Goal: Transaction & Acquisition: Purchase product/service

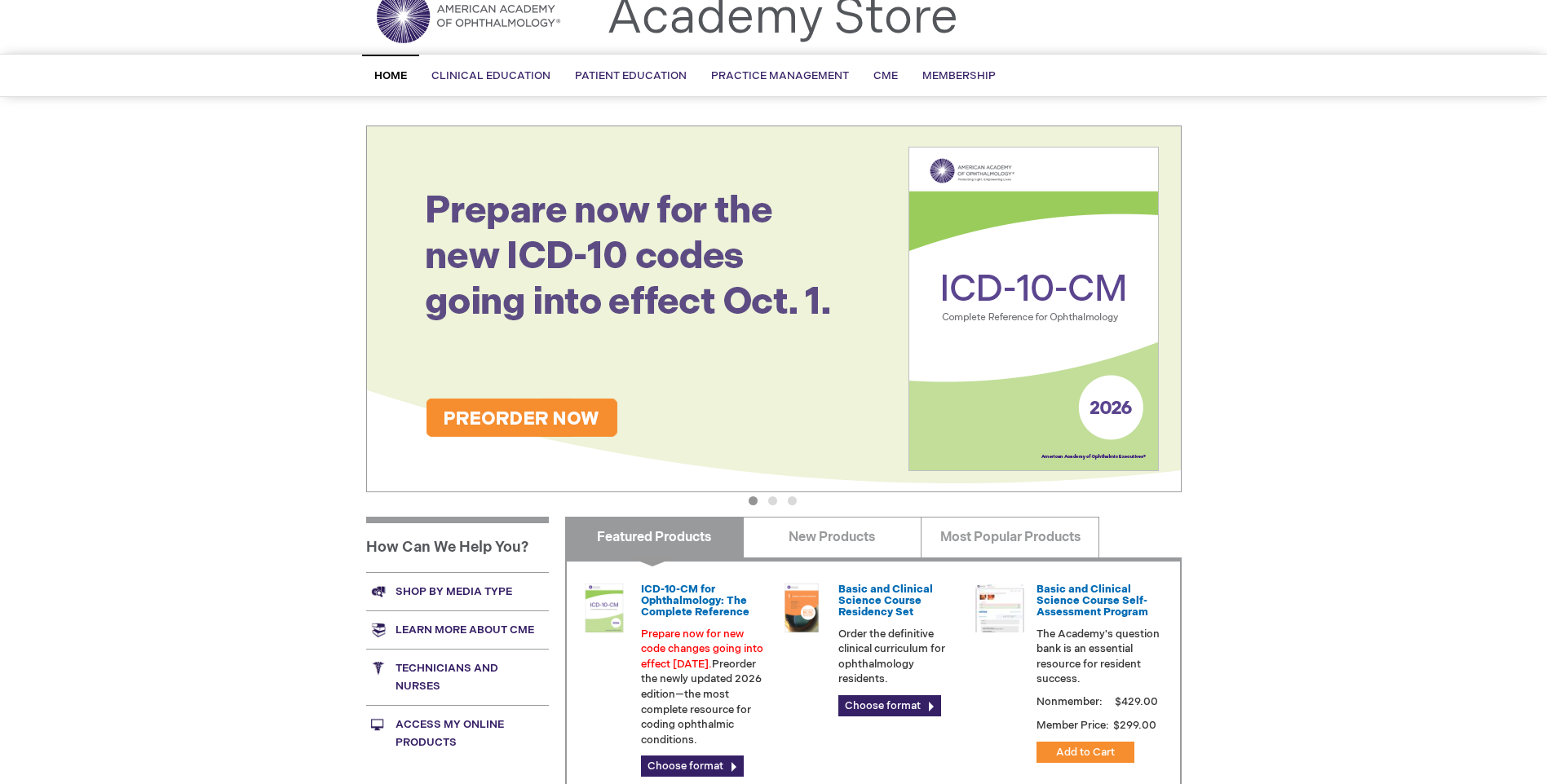
scroll to position [163, 0]
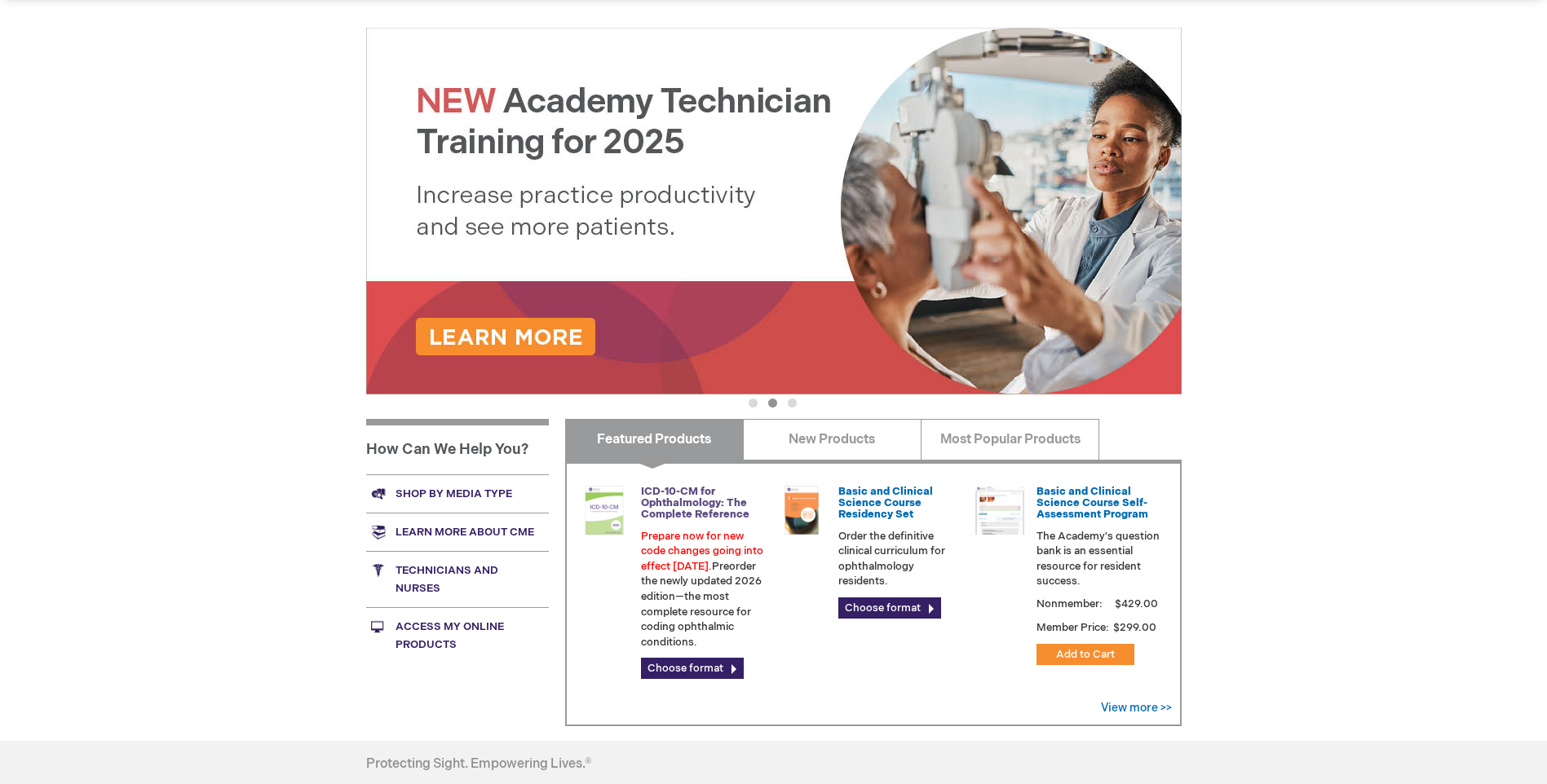
click at [675, 510] on link "ICD-10-CM for Ophthalmology: The Complete Reference" at bounding box center [695, 504] width 108 height 36
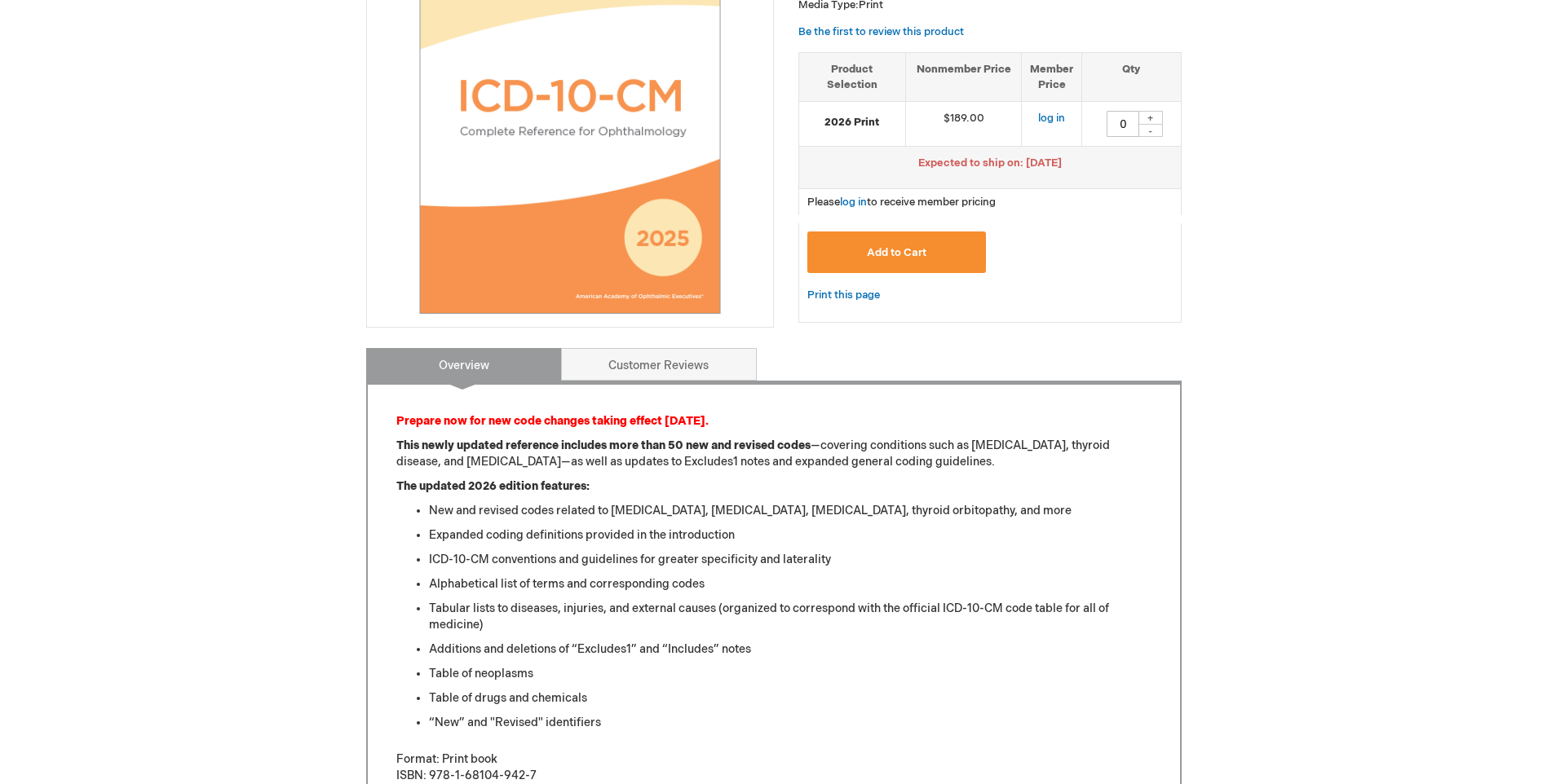
scroll to position [245, 0]
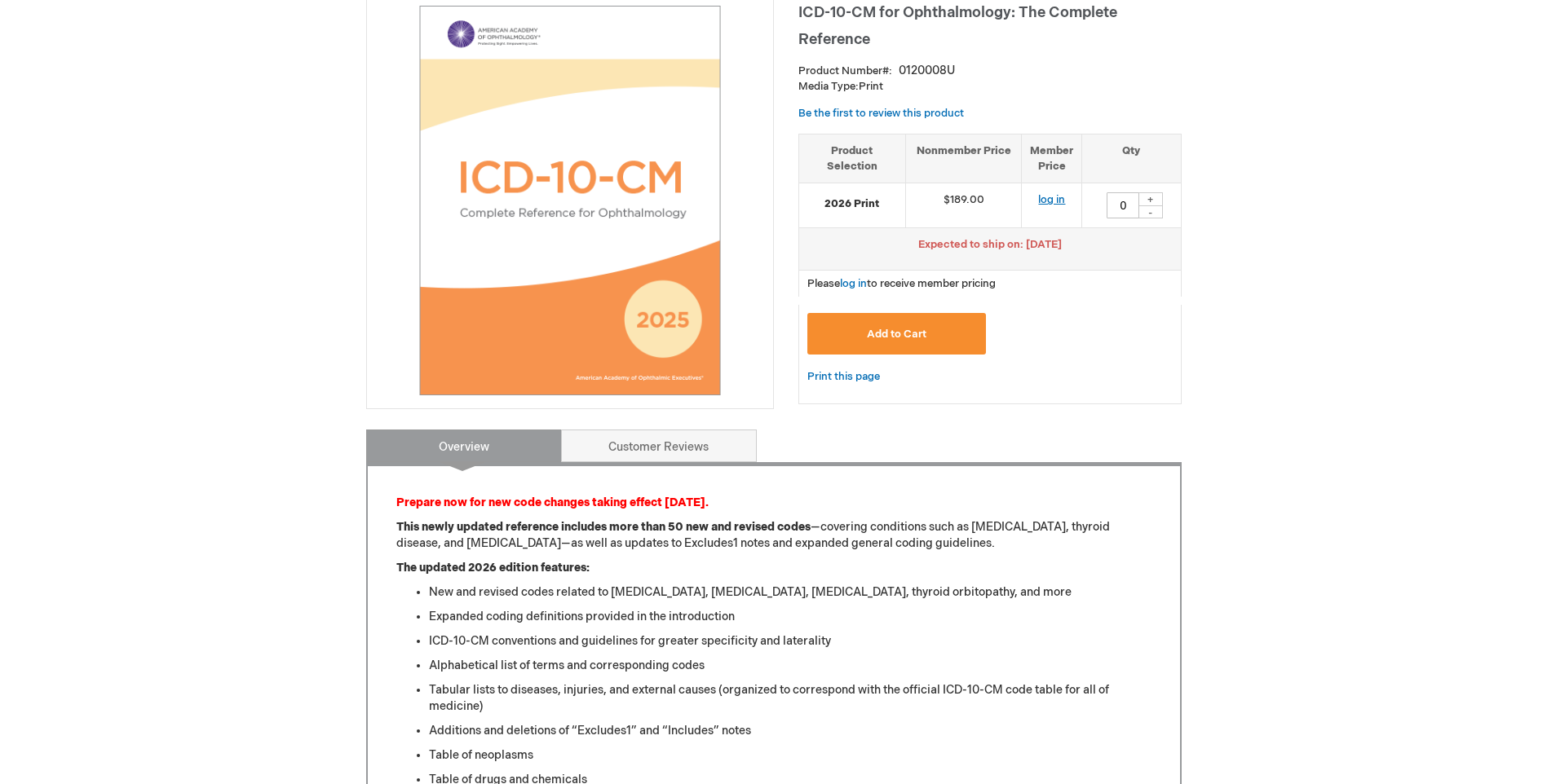
click at [1051, 203] on link "log in" at bounding box center [1052, 199] width 27 height 13
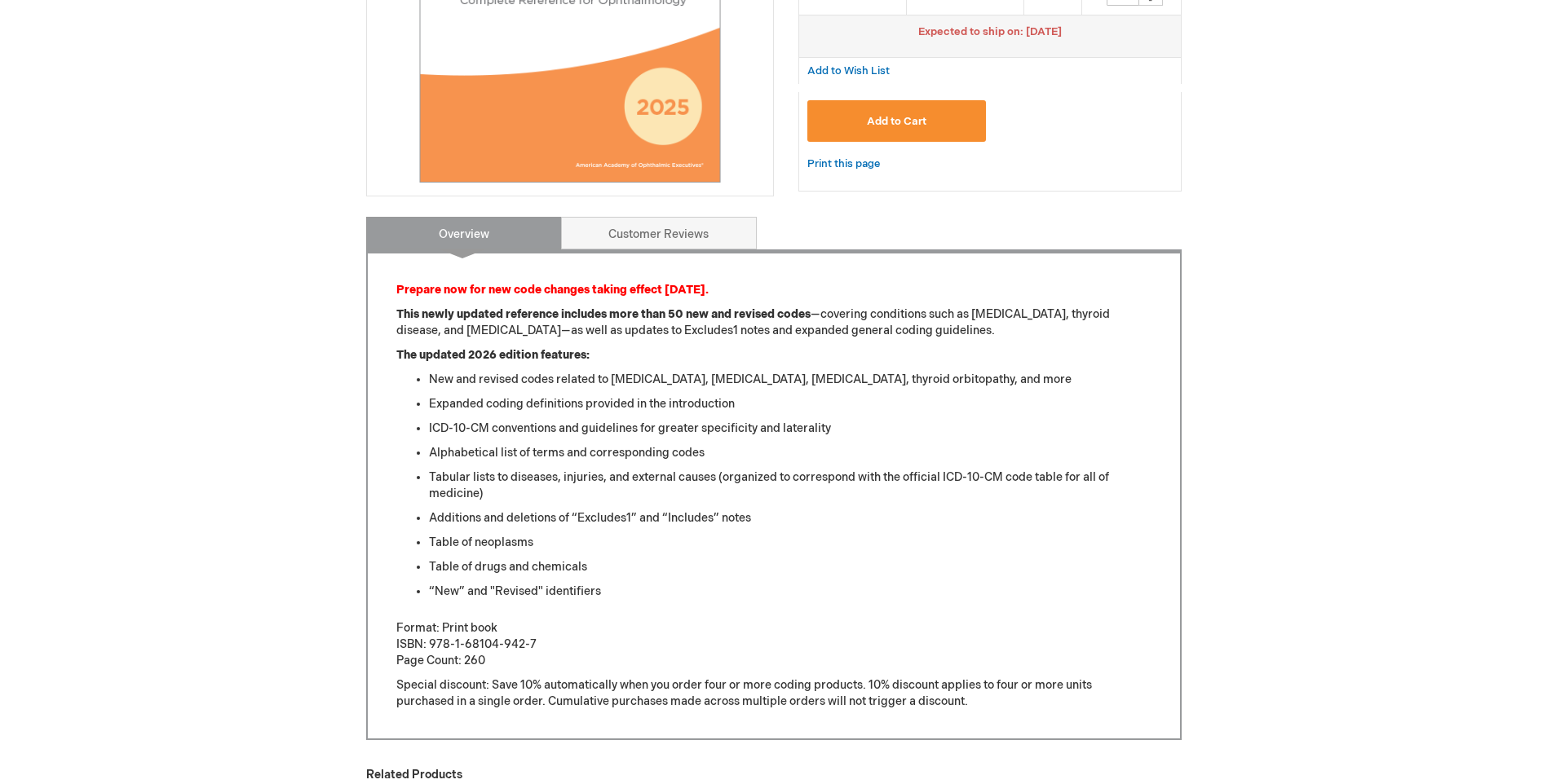
scroll to position [163, 0]
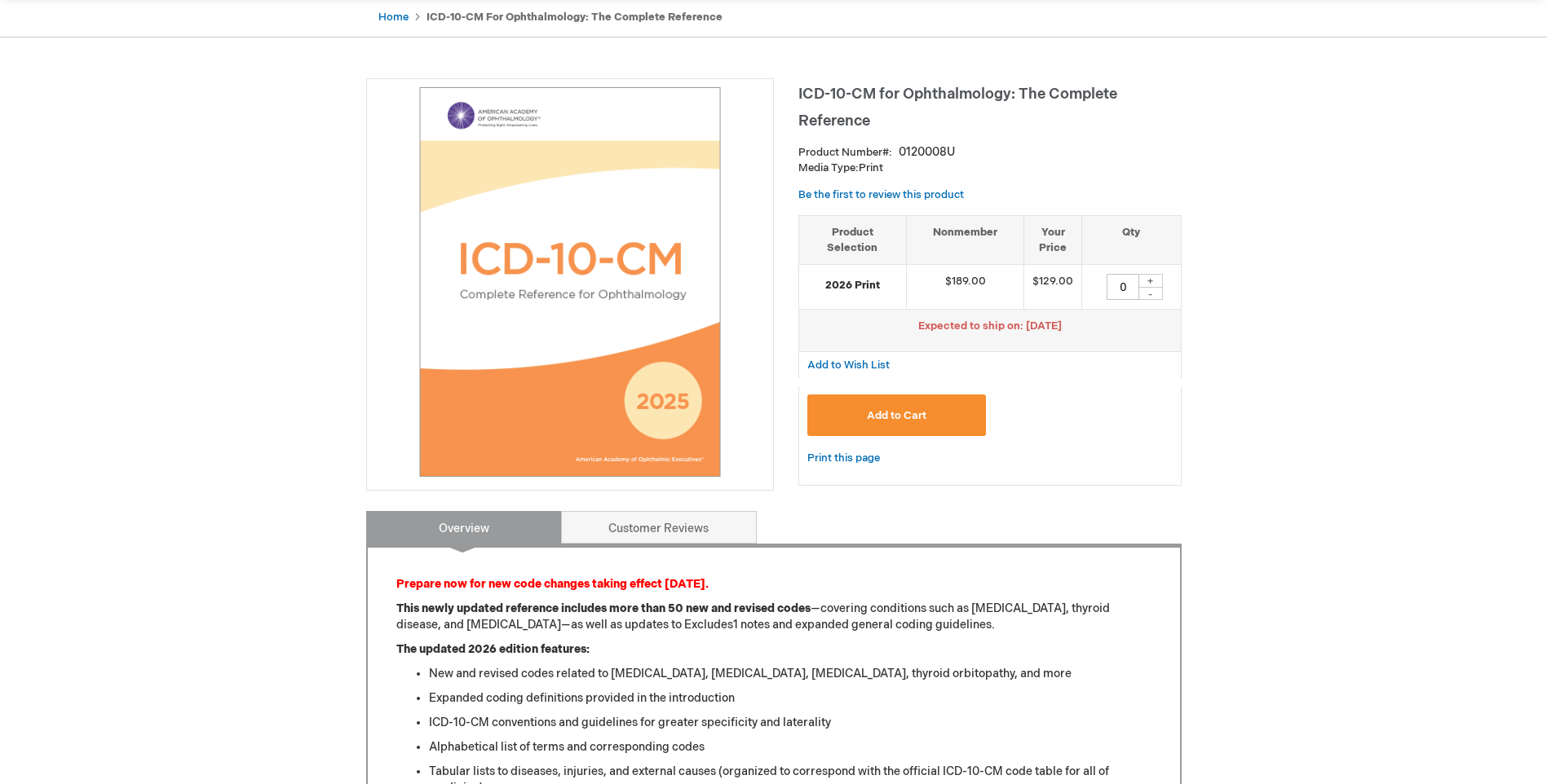
click at [899, 404] on button "Add to Cart" at bounding box center [896, 415] width 179 height 42
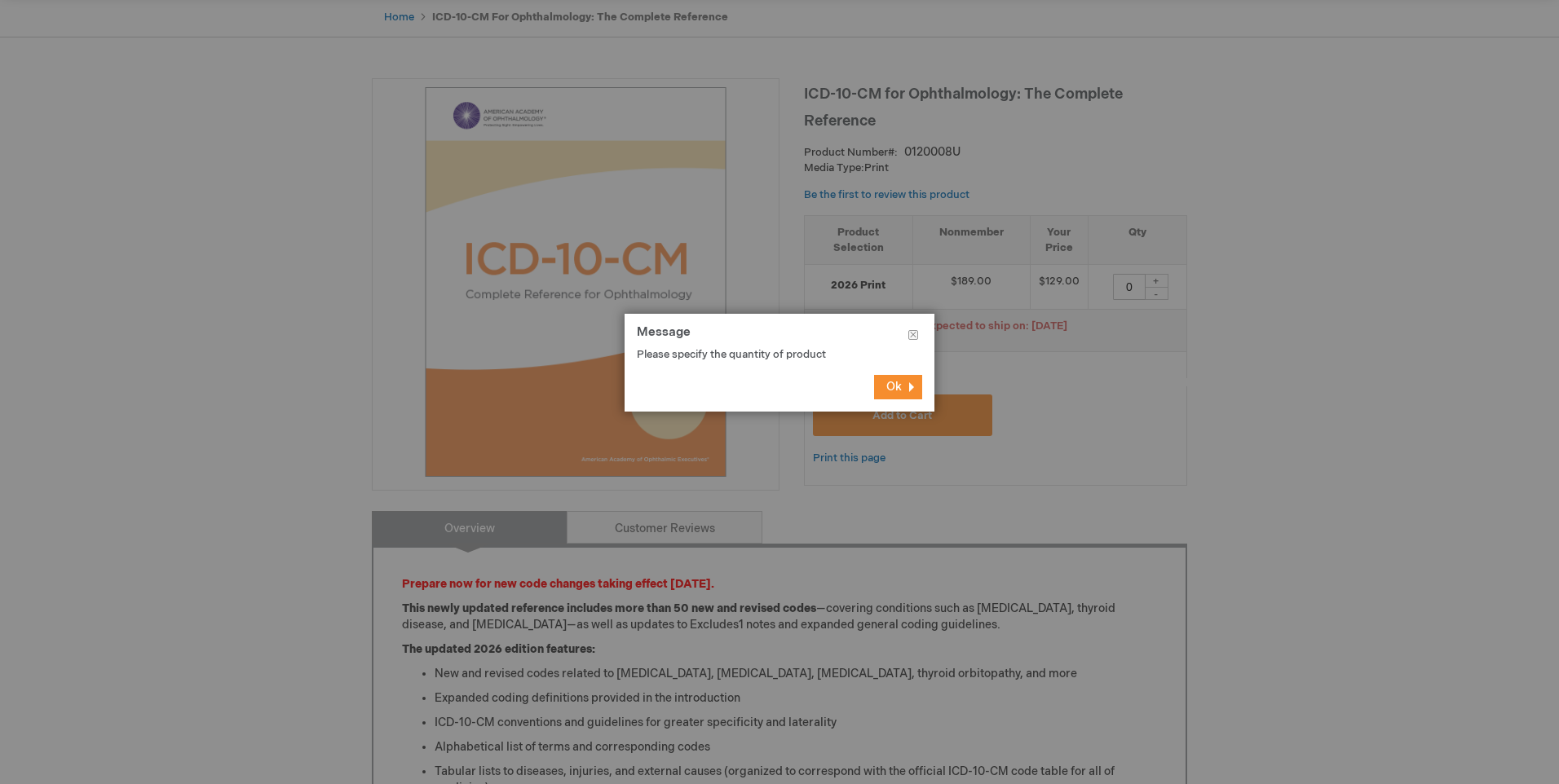
click at [892, 392] on span "Ok" at bounding box center [893, 386] width 15 height 14
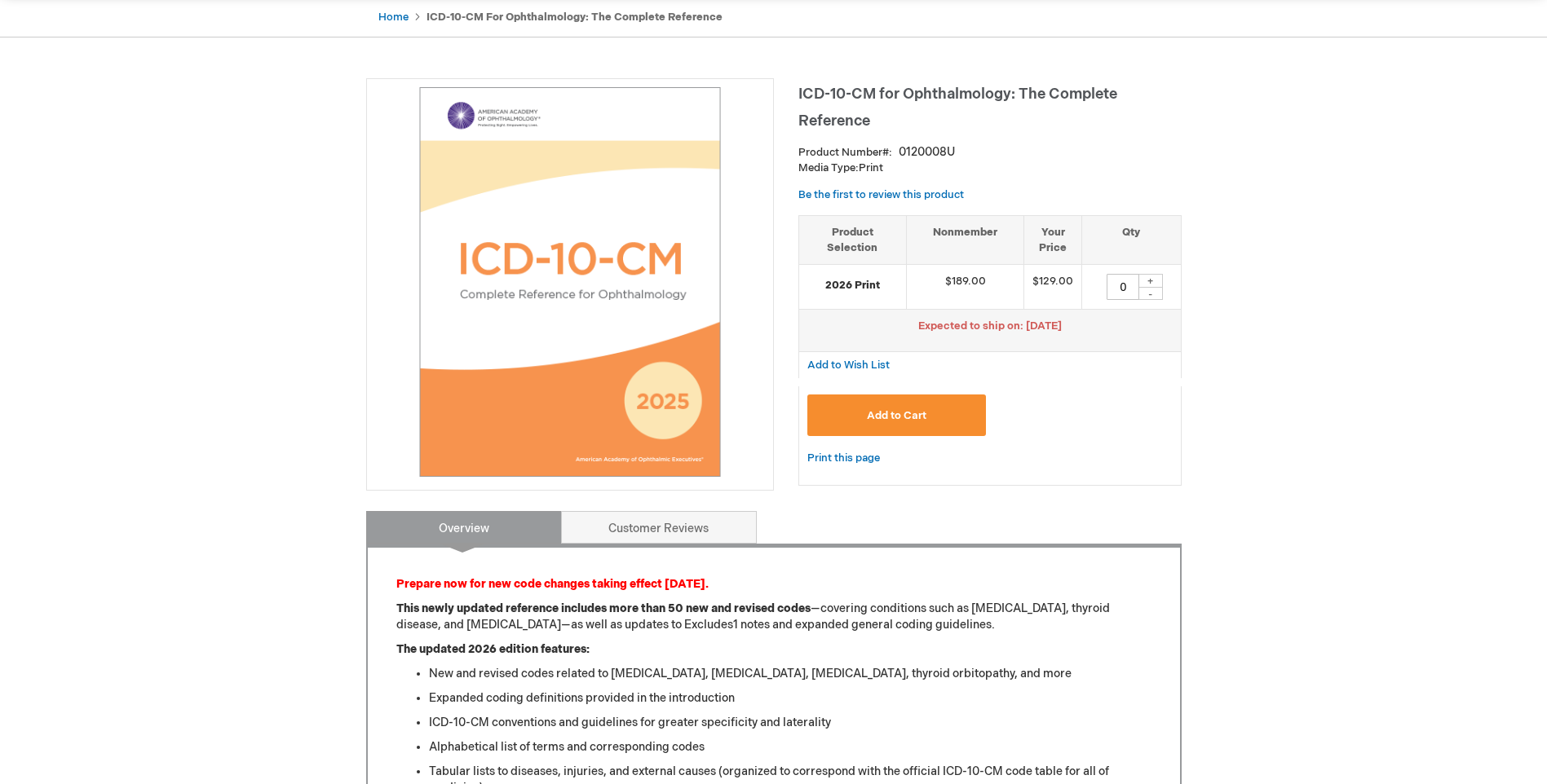
click at [1154, 273] on div "+ -" at bounding box center [1151, 287] width 25 height 27
click at [1153, 277] on div "+" at bounding box center [1151, 280] width 25 height 14
type input "1"
click at [899, 416] on span "Add to Cart" at bounding box center [896, 415] width 59 height 13
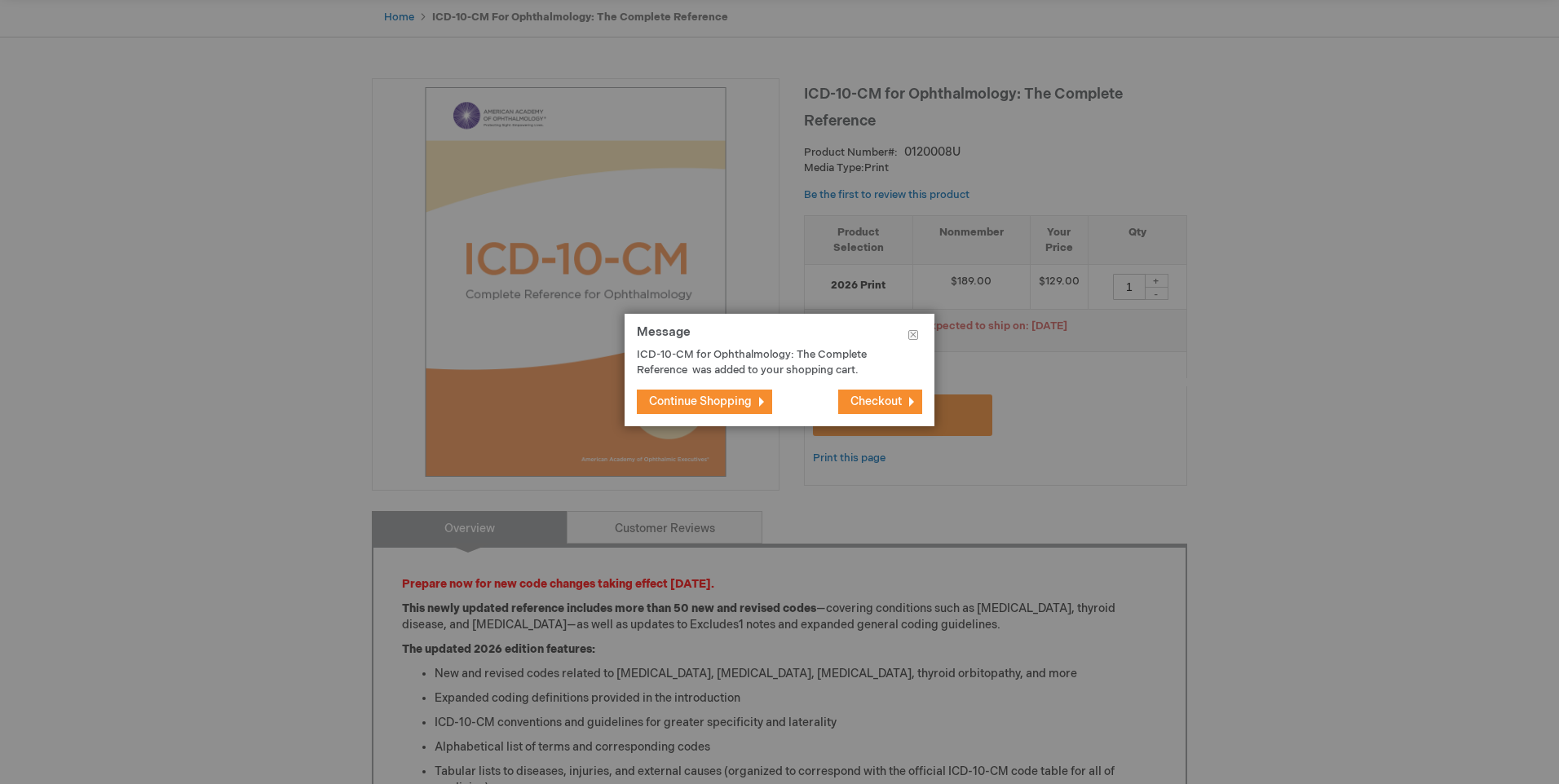
click at [713, 401] on span "Continue Shopping" at bounding box center [700, 401] width 103 height 14
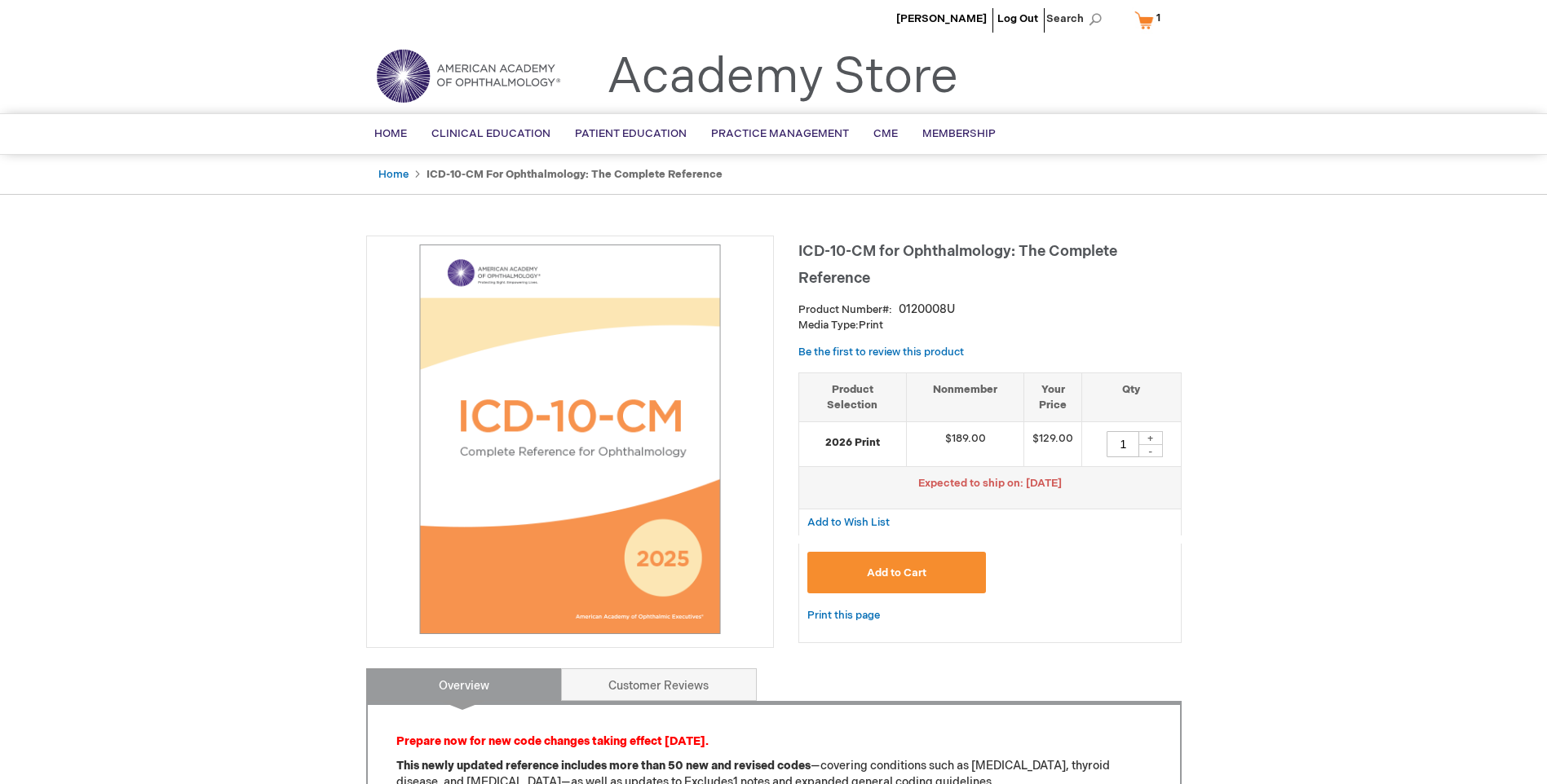
scroll to position [0, 0]
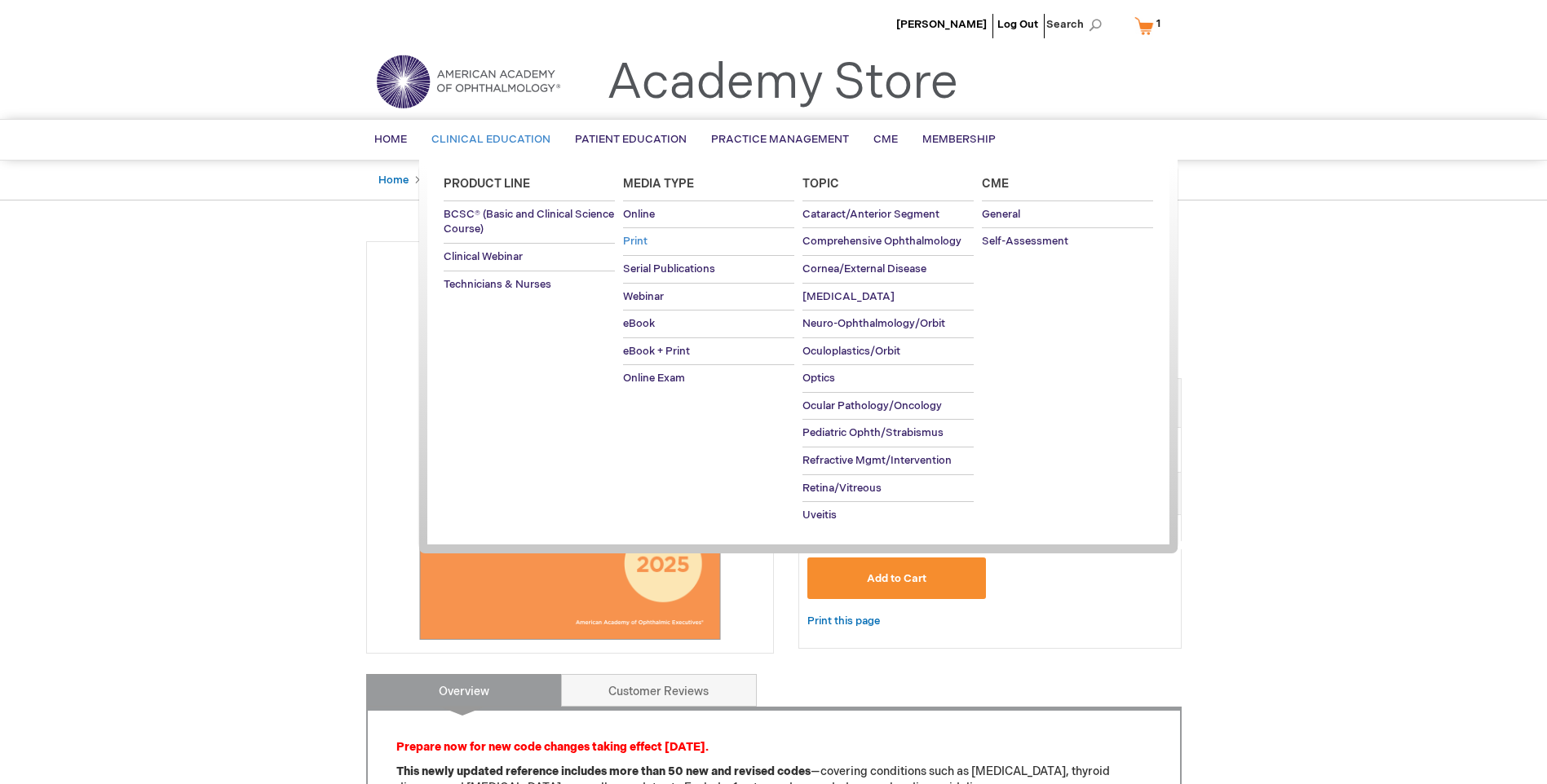
click at [636, 239] on span "Print" at bounding box center [635, 241] width 25 height 13
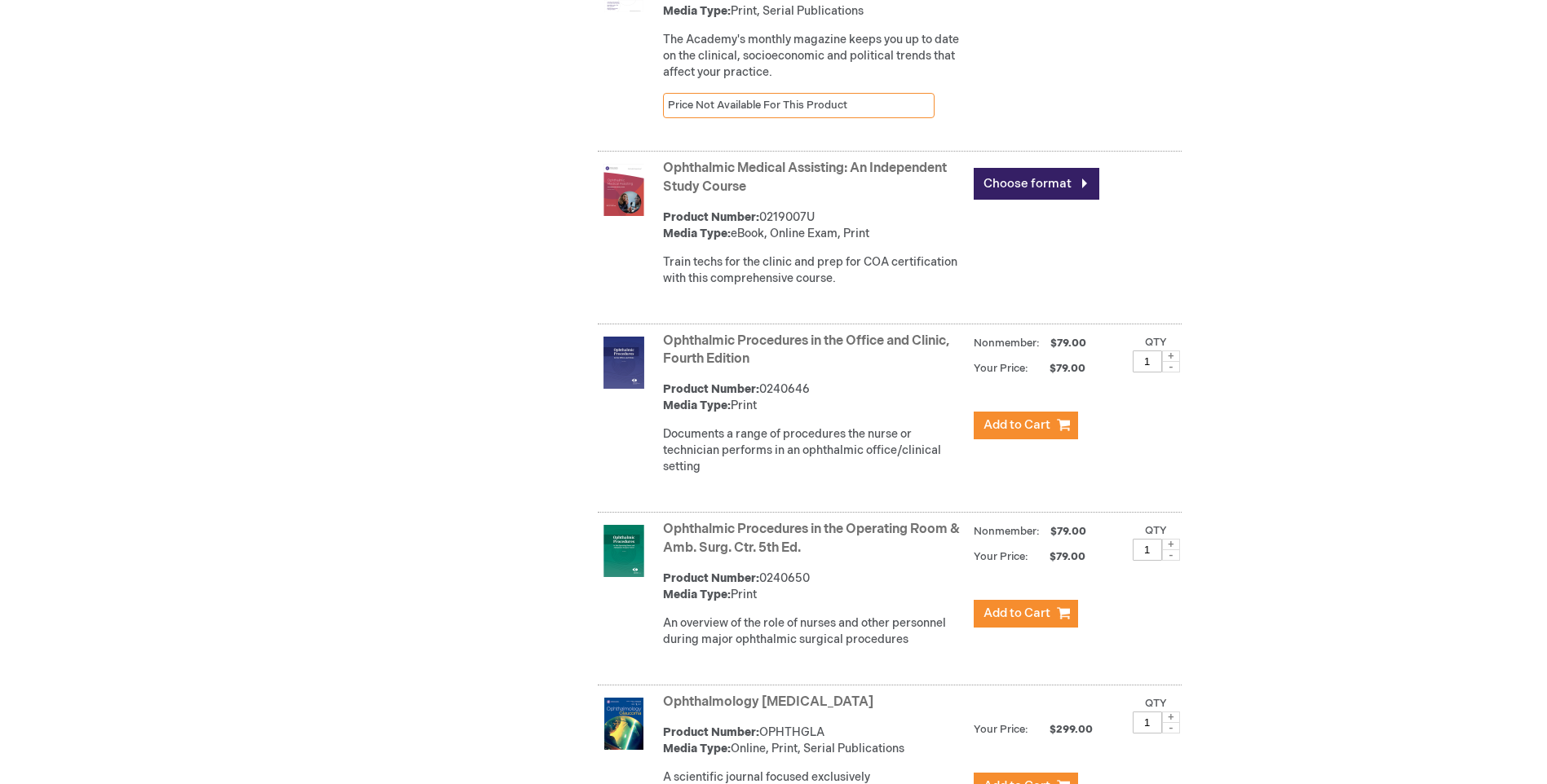
scroll to position [4023, 0]
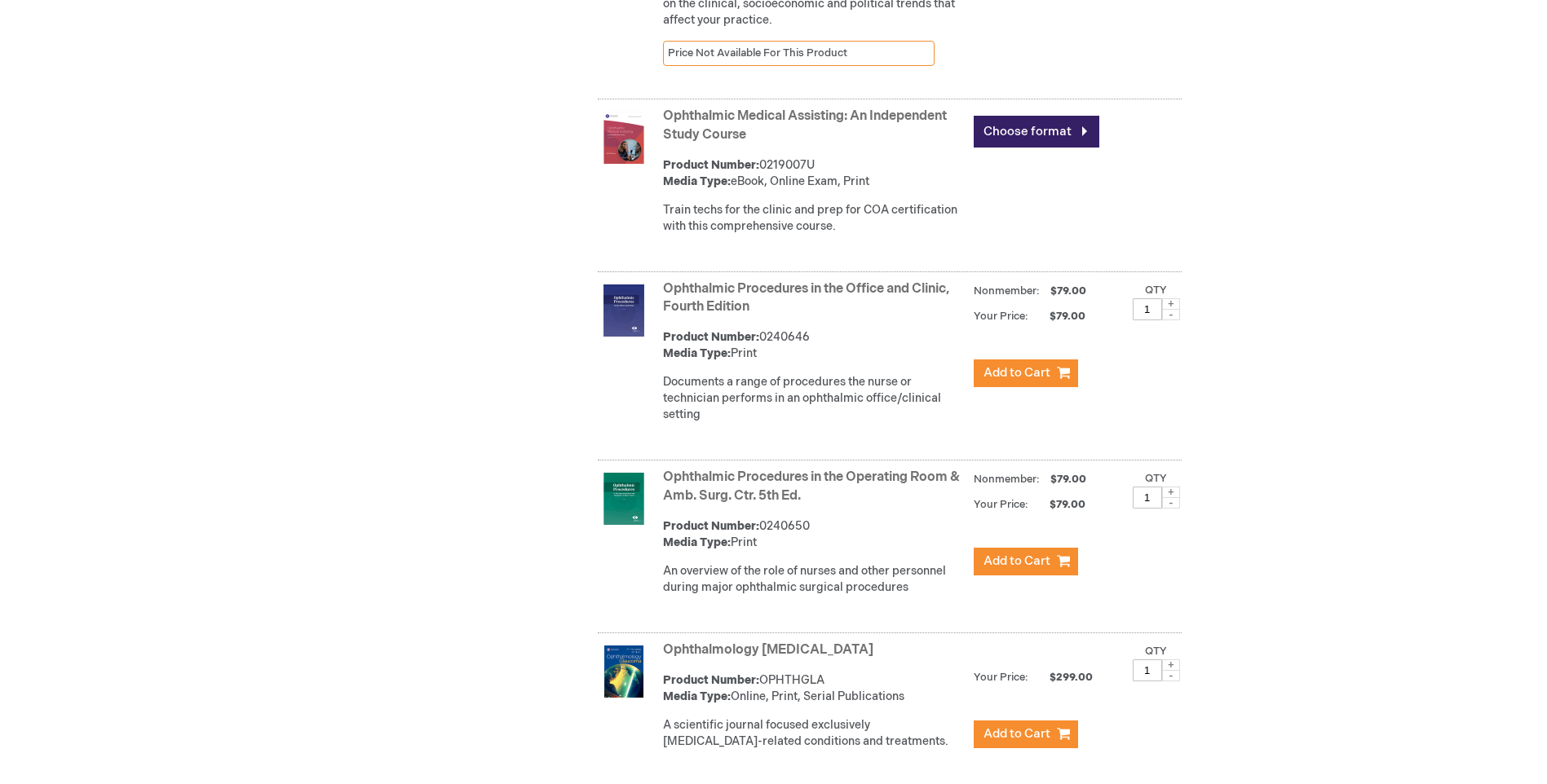
click at [717, 315] on link "Ophthalmic Procedures in the Office and Clinic, Fourth Edition" at bounding box center [806, 299] width 287 height 35
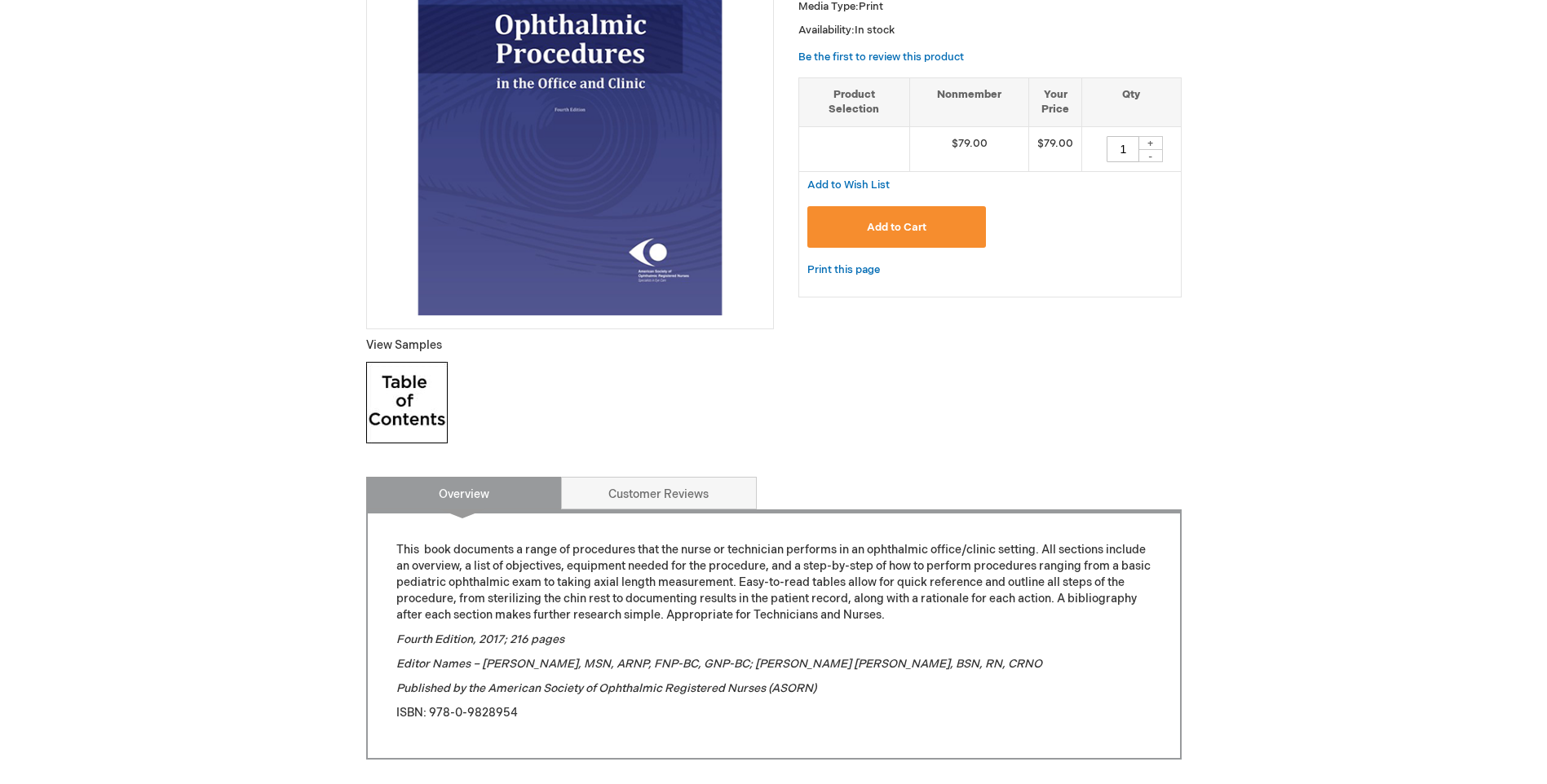
scroll to position [408, 0]
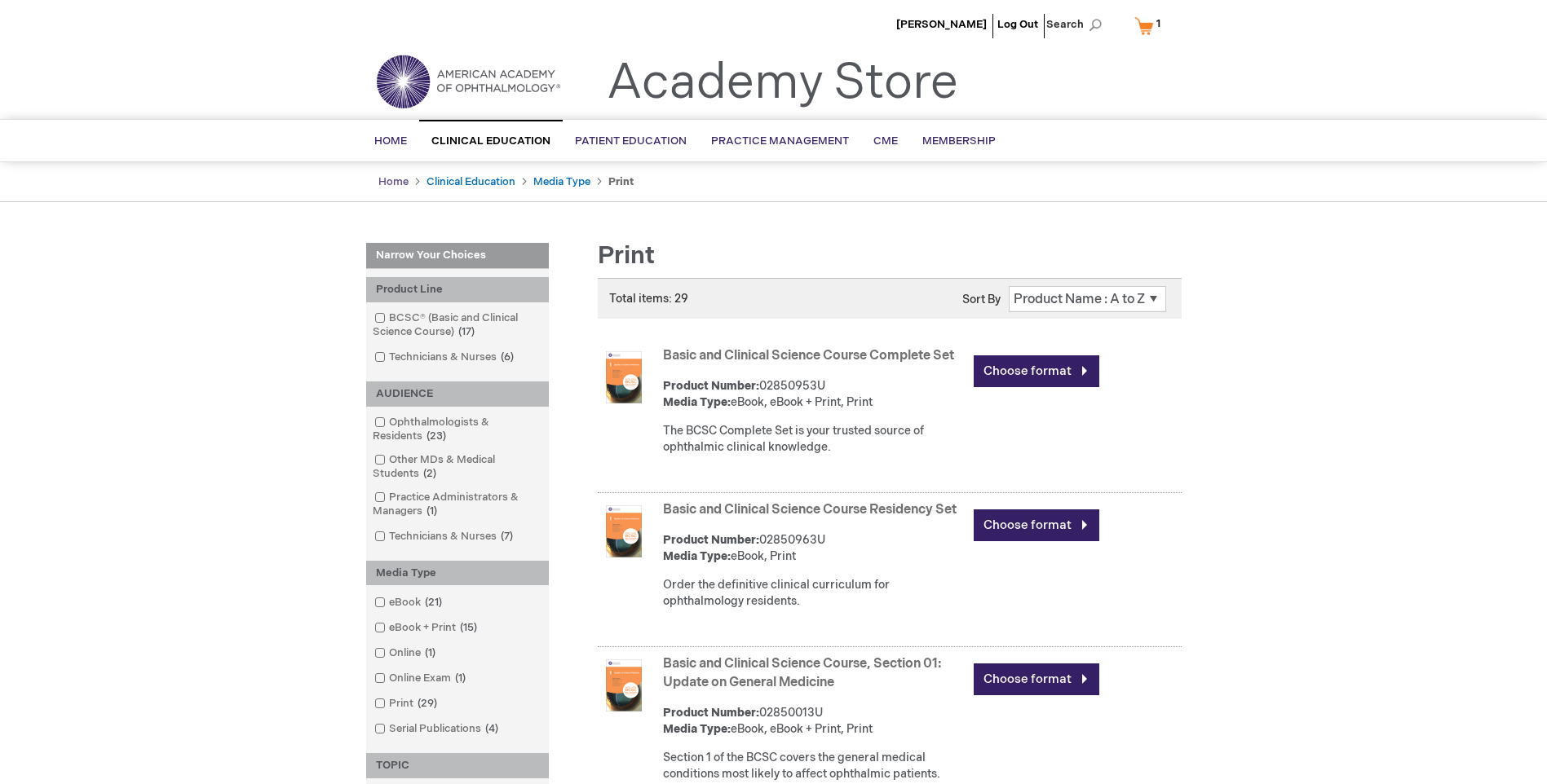
click at [400, 183] on link "Home" at bounding box center [393, 181] width 30 height 13
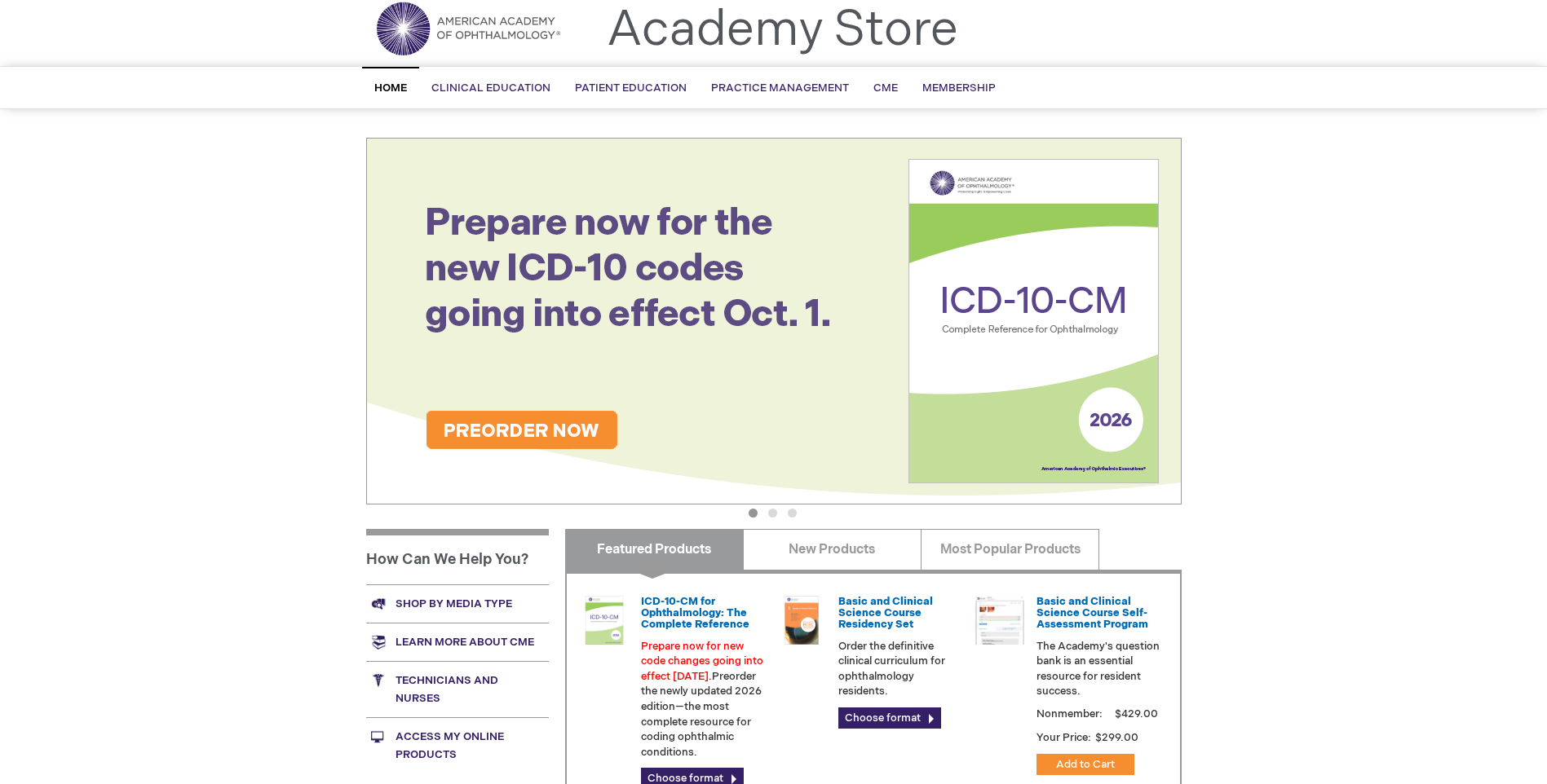
scroll to position [245, 0]
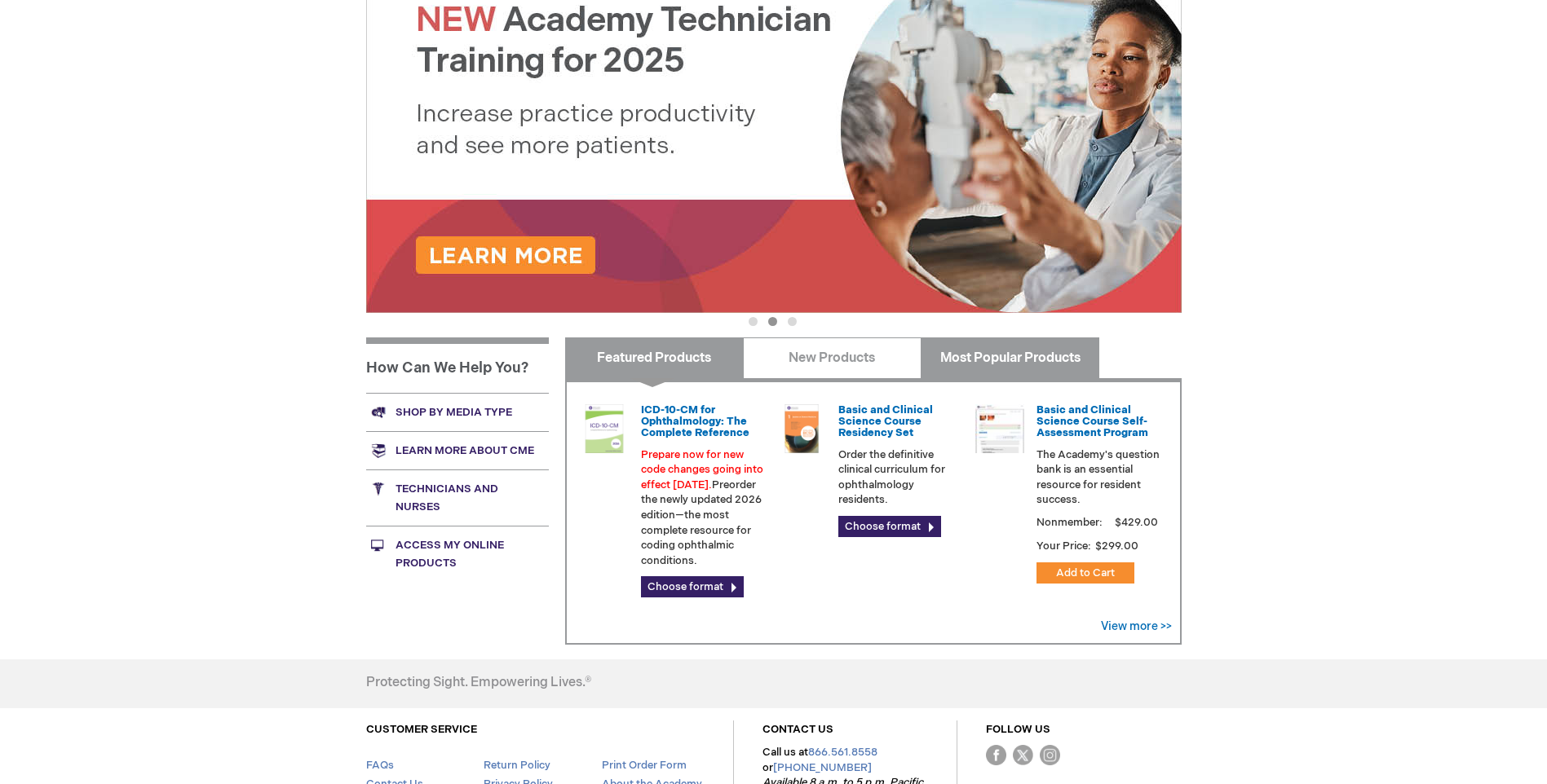
click at [995, 353] on link "Most Popular Products" at bounding box center [1010, 358] width 179 height 41
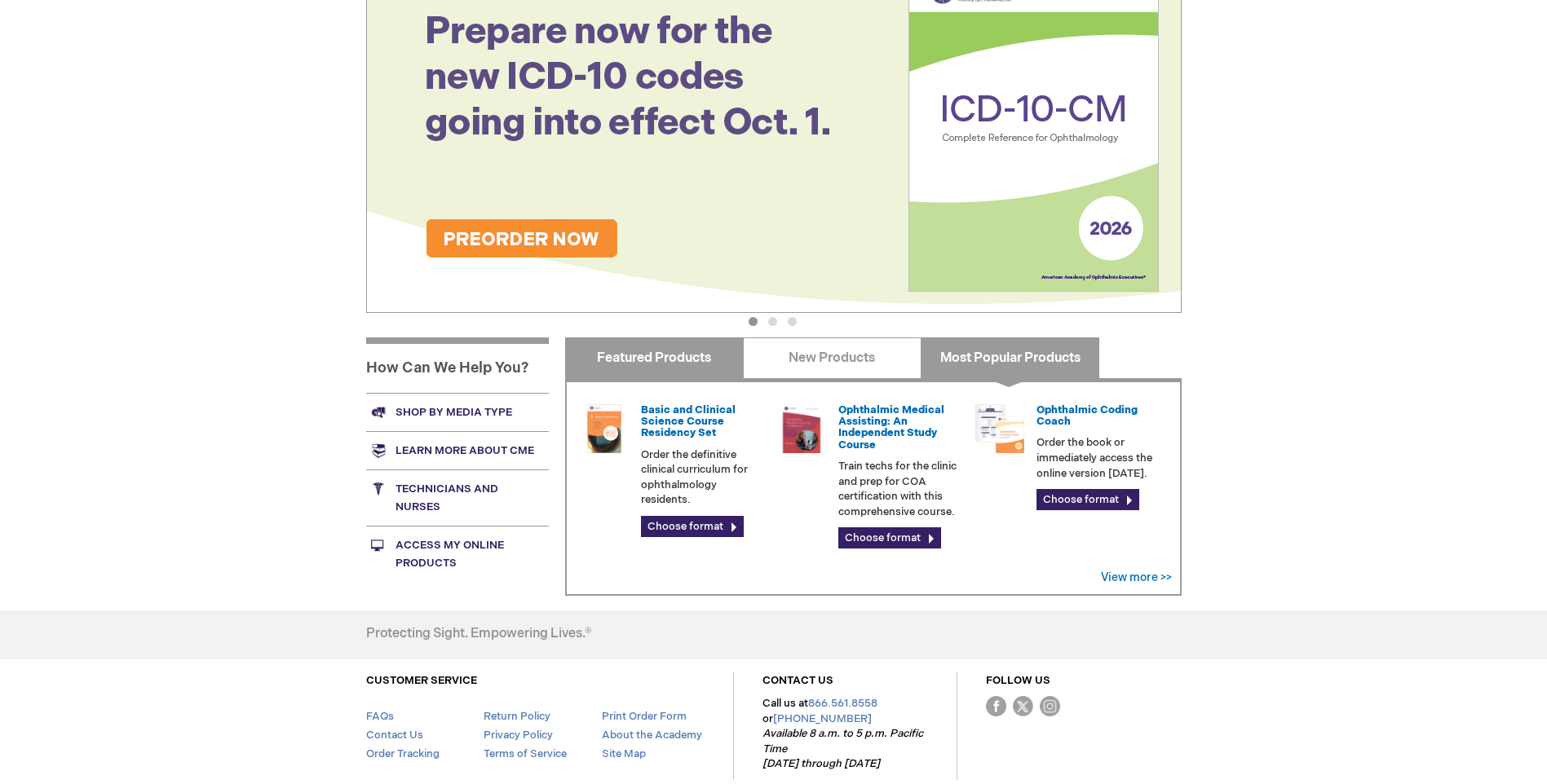
click at [659, 369] on link "Featured Products" at bounding box center [654, 358] width 179 height 41
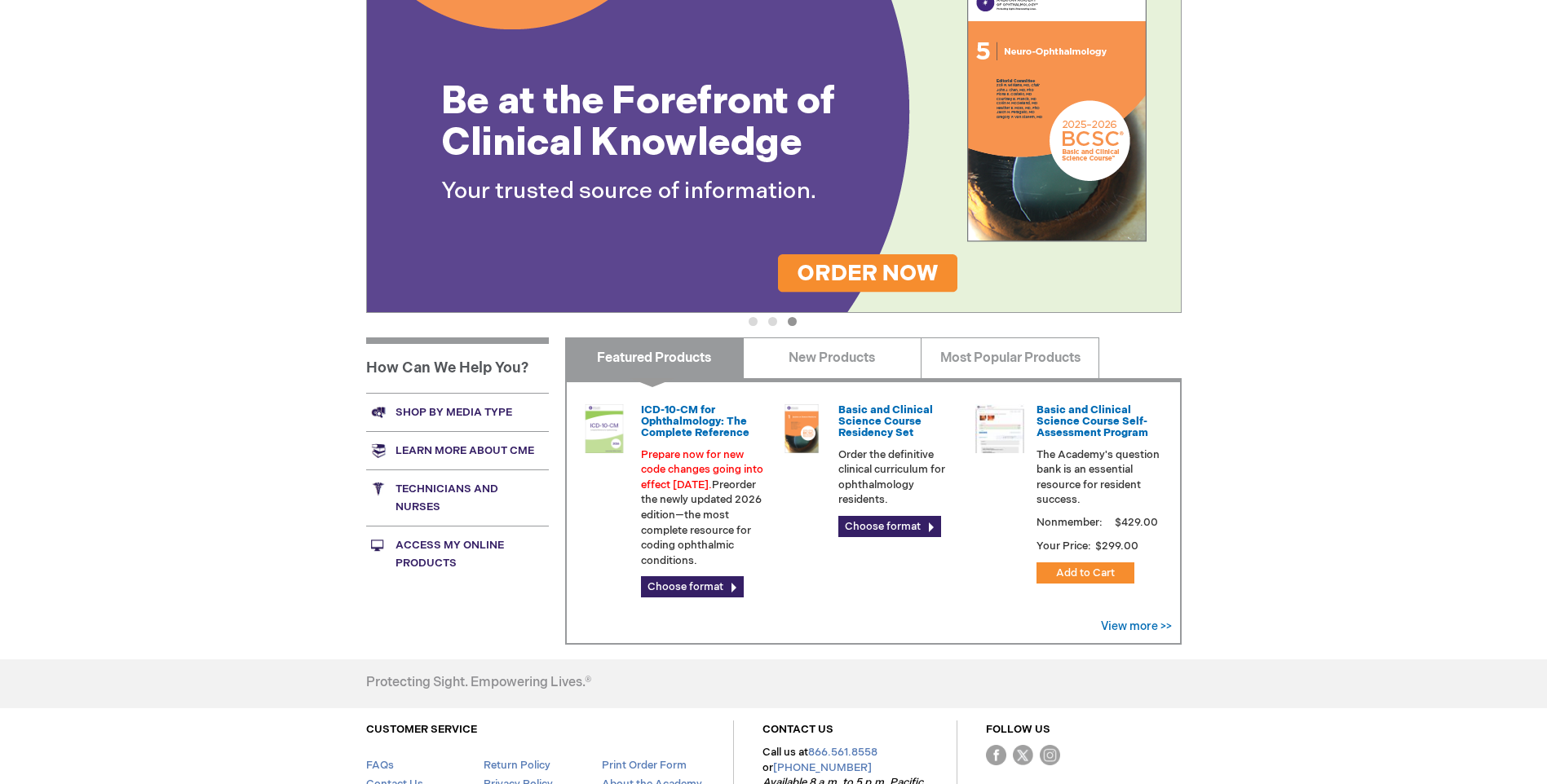
click at [456, 416] on link "Shop by media type" at bounding box center [457, 412] width 183 height 38
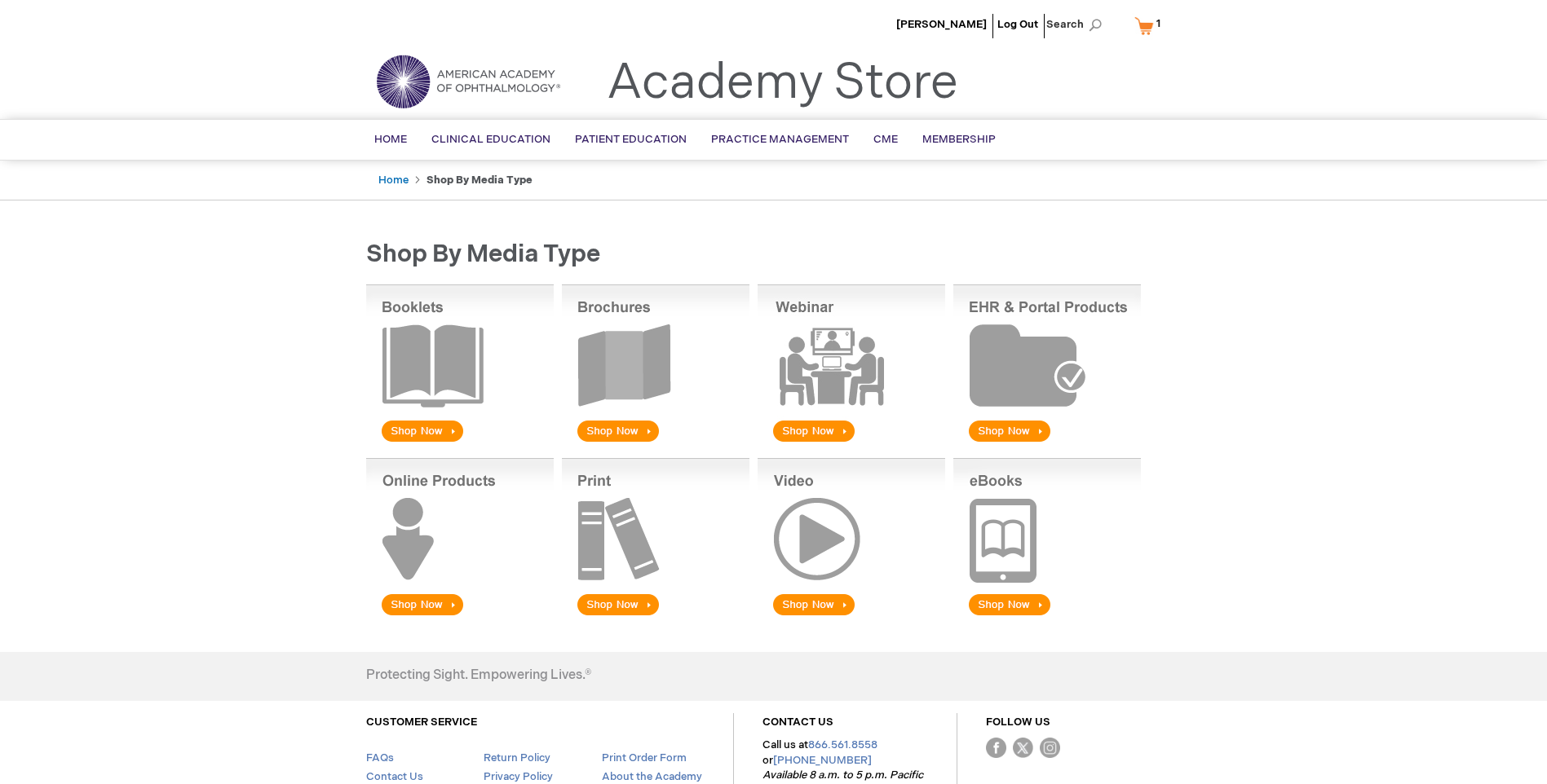
click at [629, 540] on img at bounding box center [656, 538] width 188 height 160
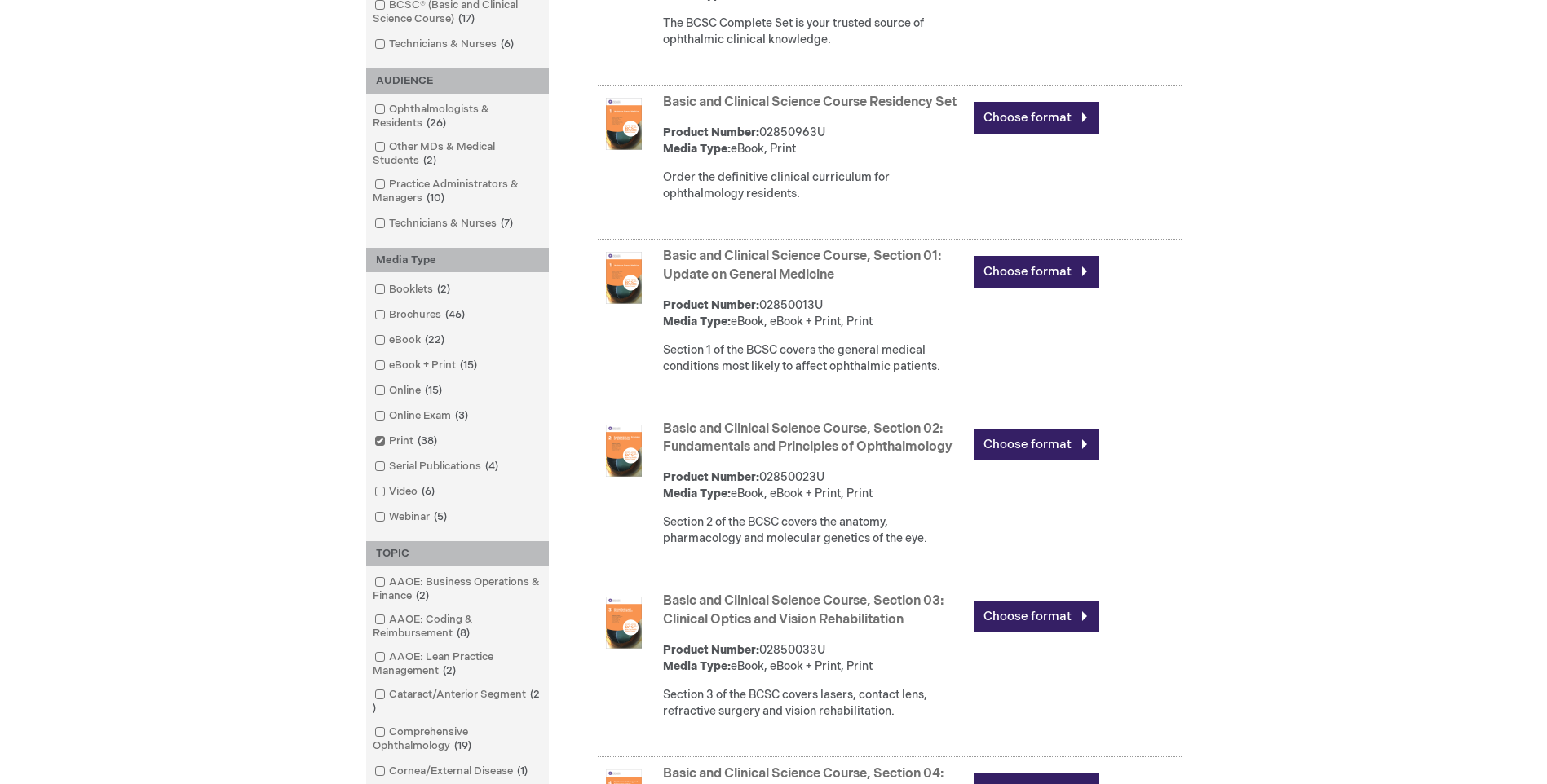
scroll to position [408, 0]
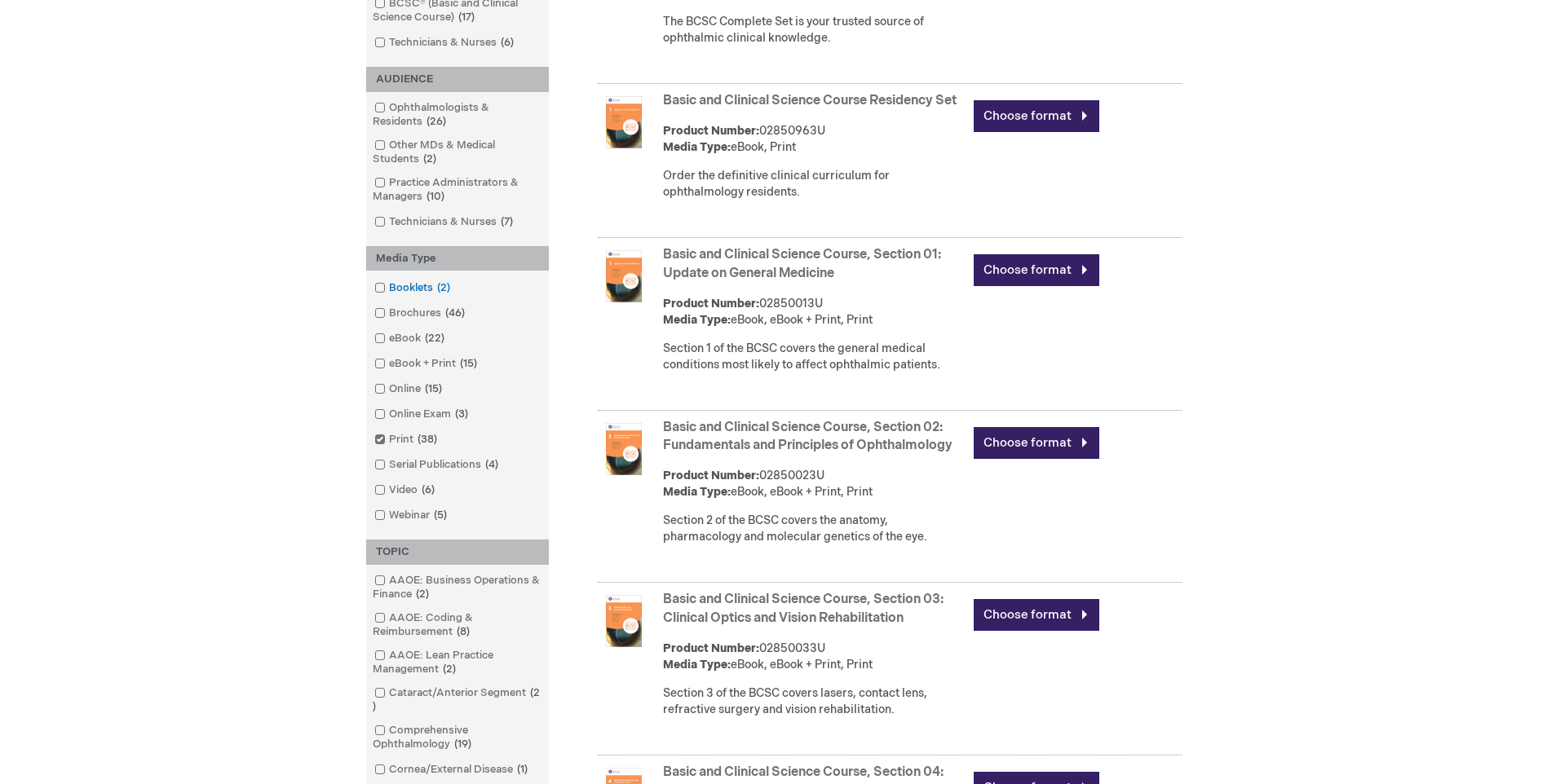
click at [389, 288] on span at bounding box center [389, 288] width 0 height 13
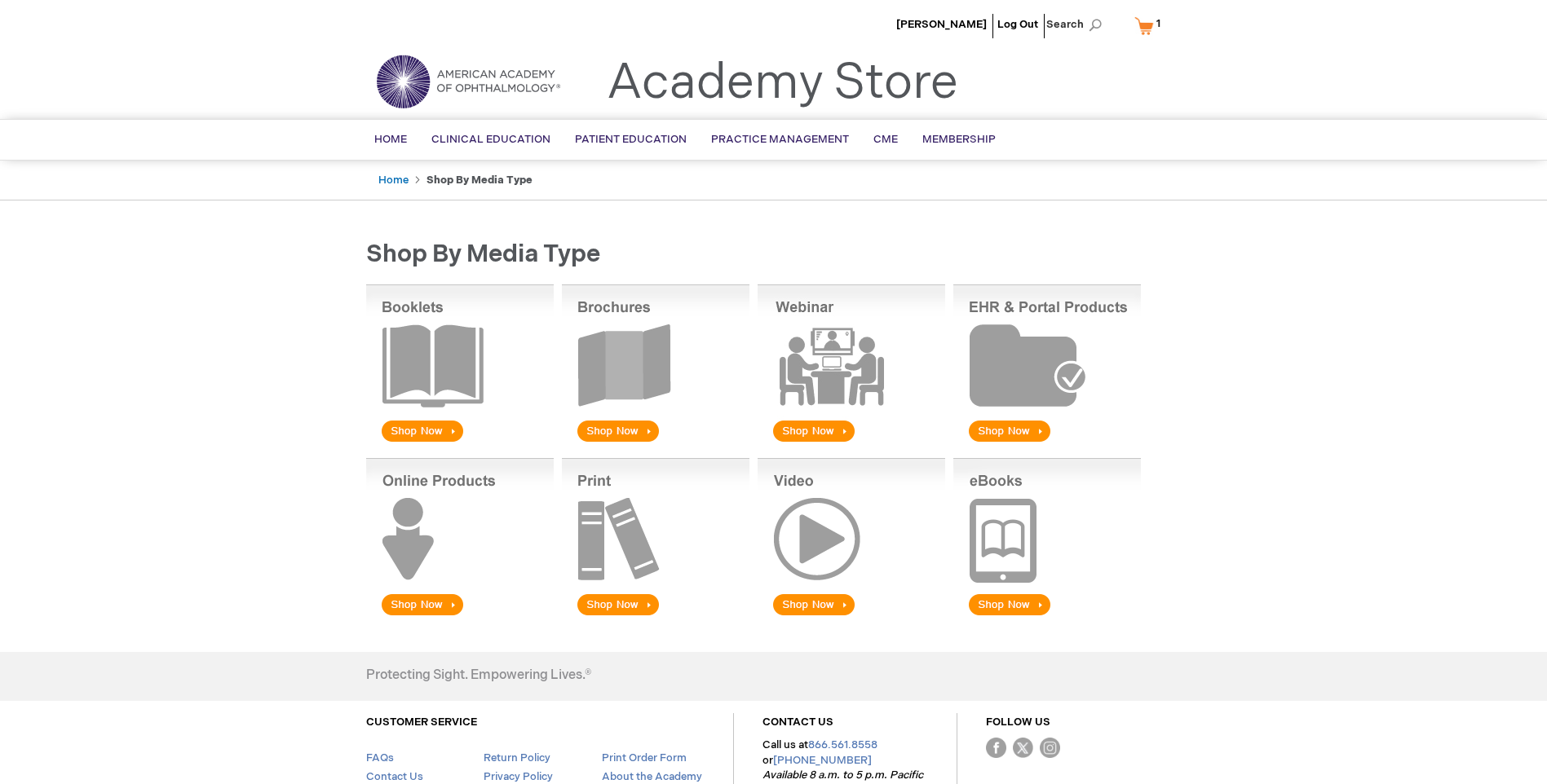
click at [462, 372] on img at bounding box center [460, 364] width 188 height 160
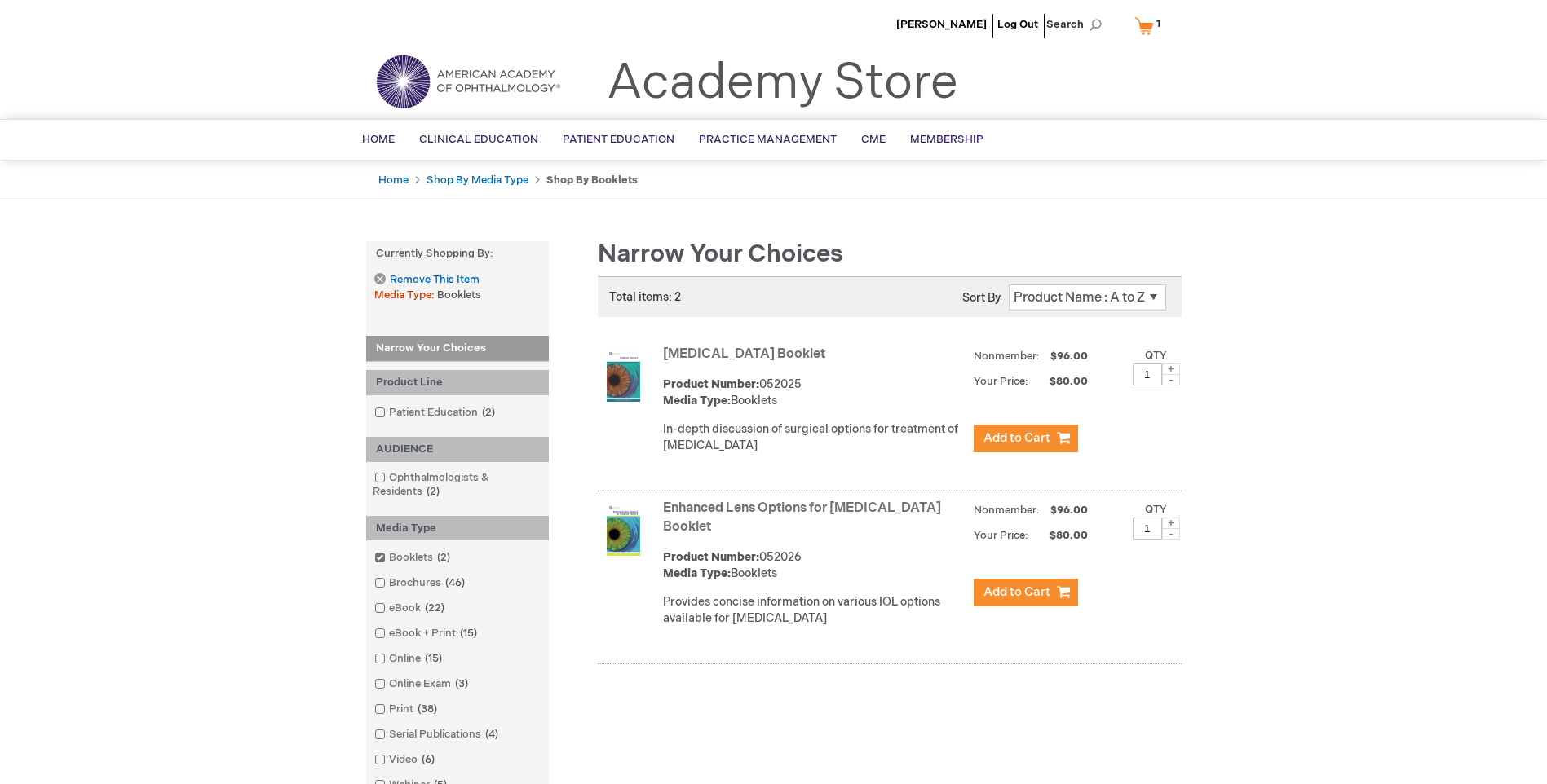
click at [1144, 29] on link "My Cart 1 1 items" at bounding box center [1152, 25] width 40 height 28
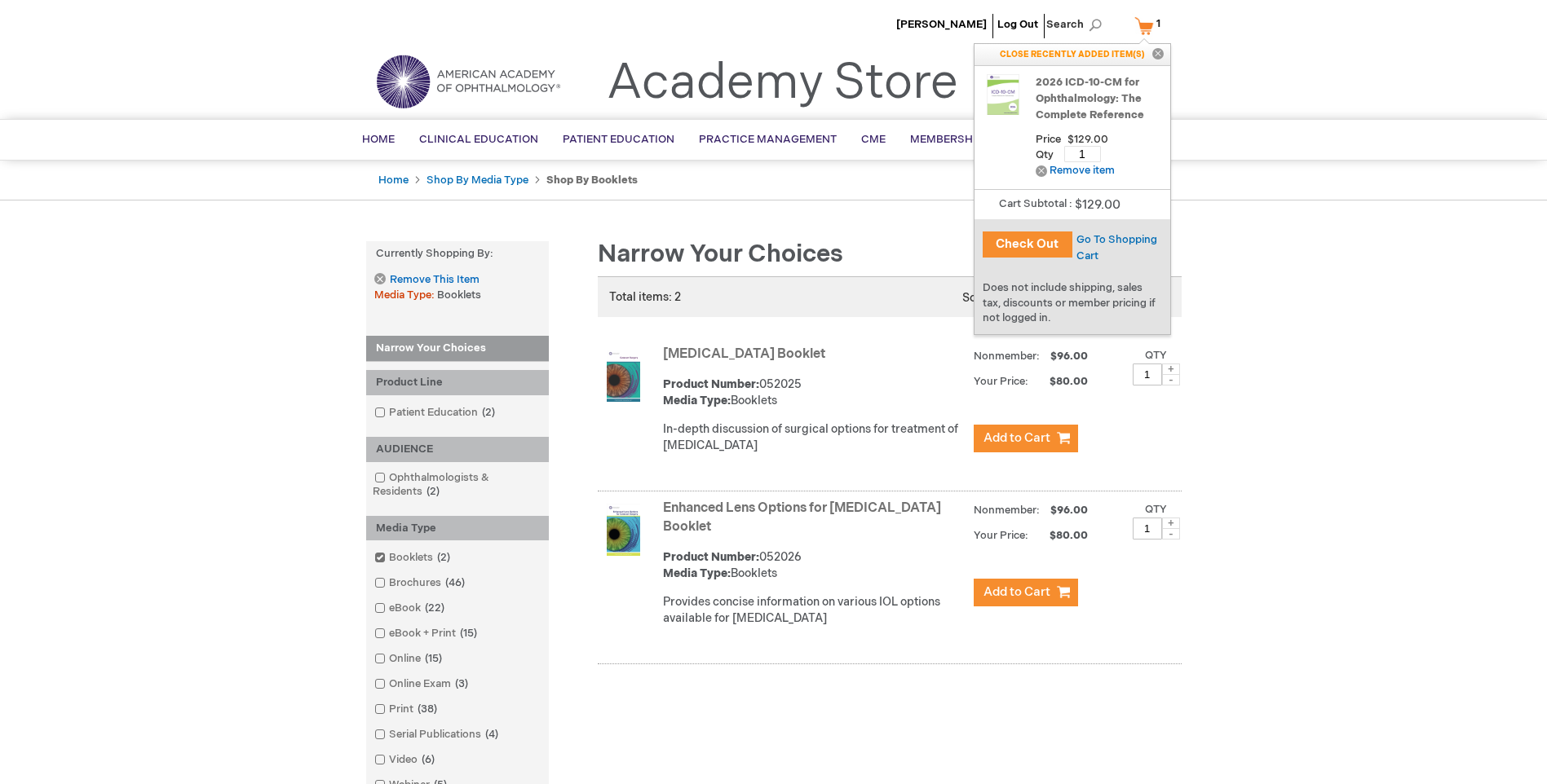
click at [1062, 97] on link "2026 ICD-10-CM for Ophthalmology: The Complete Reference" at bounding box center [1099, 98] width 127 height 49
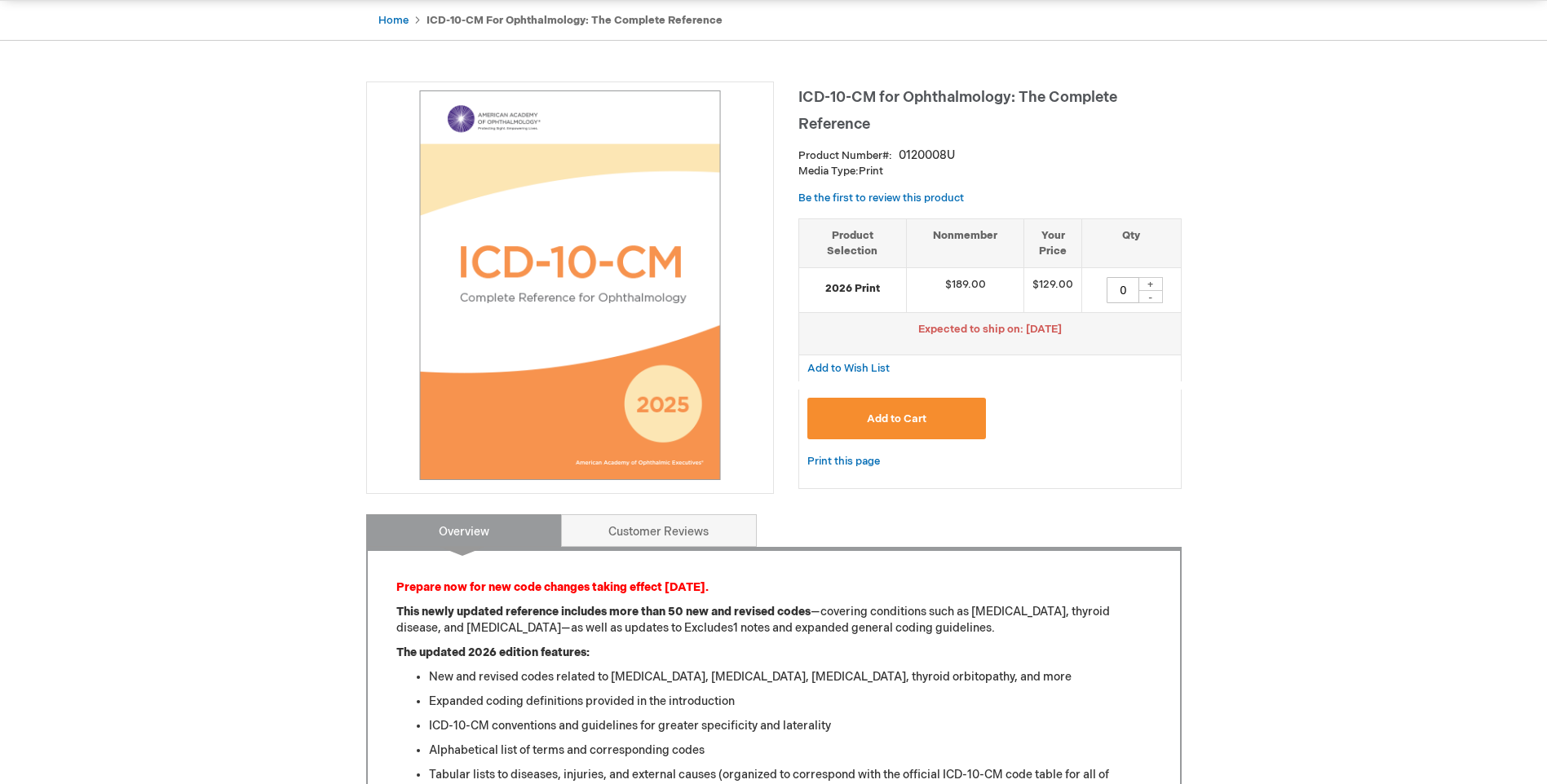
scroll to position [326, 0]
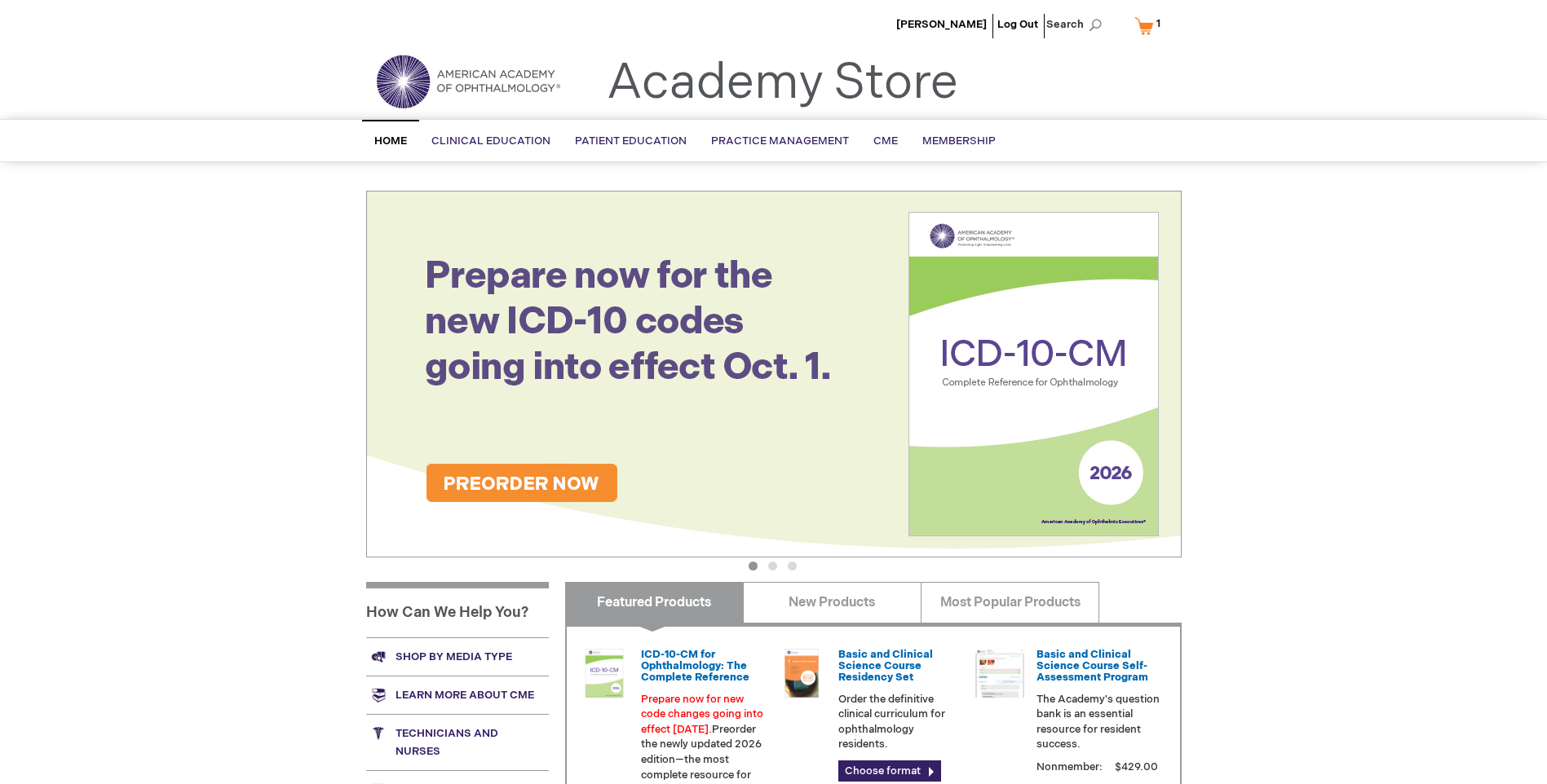
click at [1159, 21] on span "1" at bounding box center [1158, 24] width 4 height 13
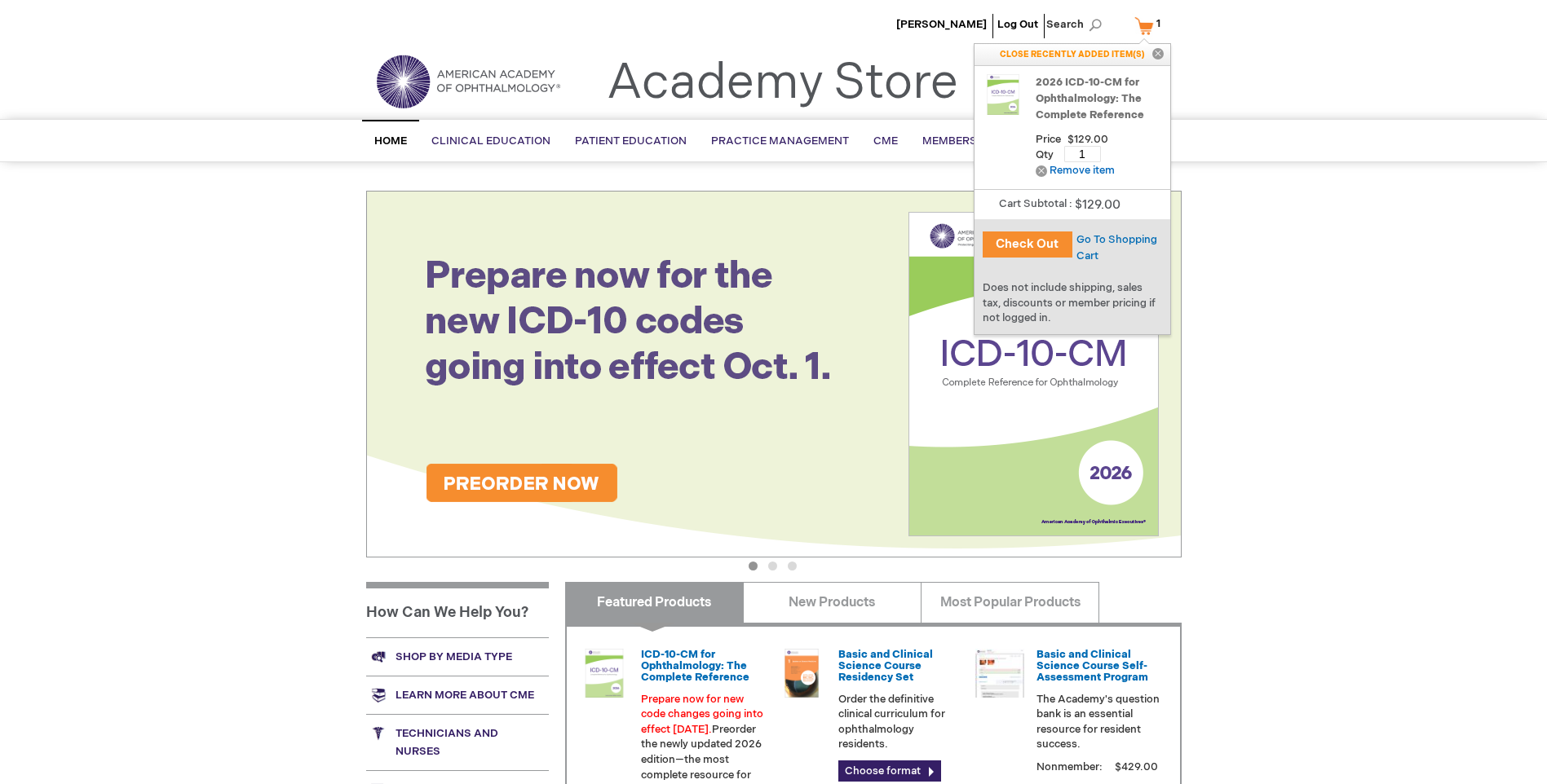
click at [1013, 243] on button "Check Out" at bounding box center [1028, 244] width 89 height 26
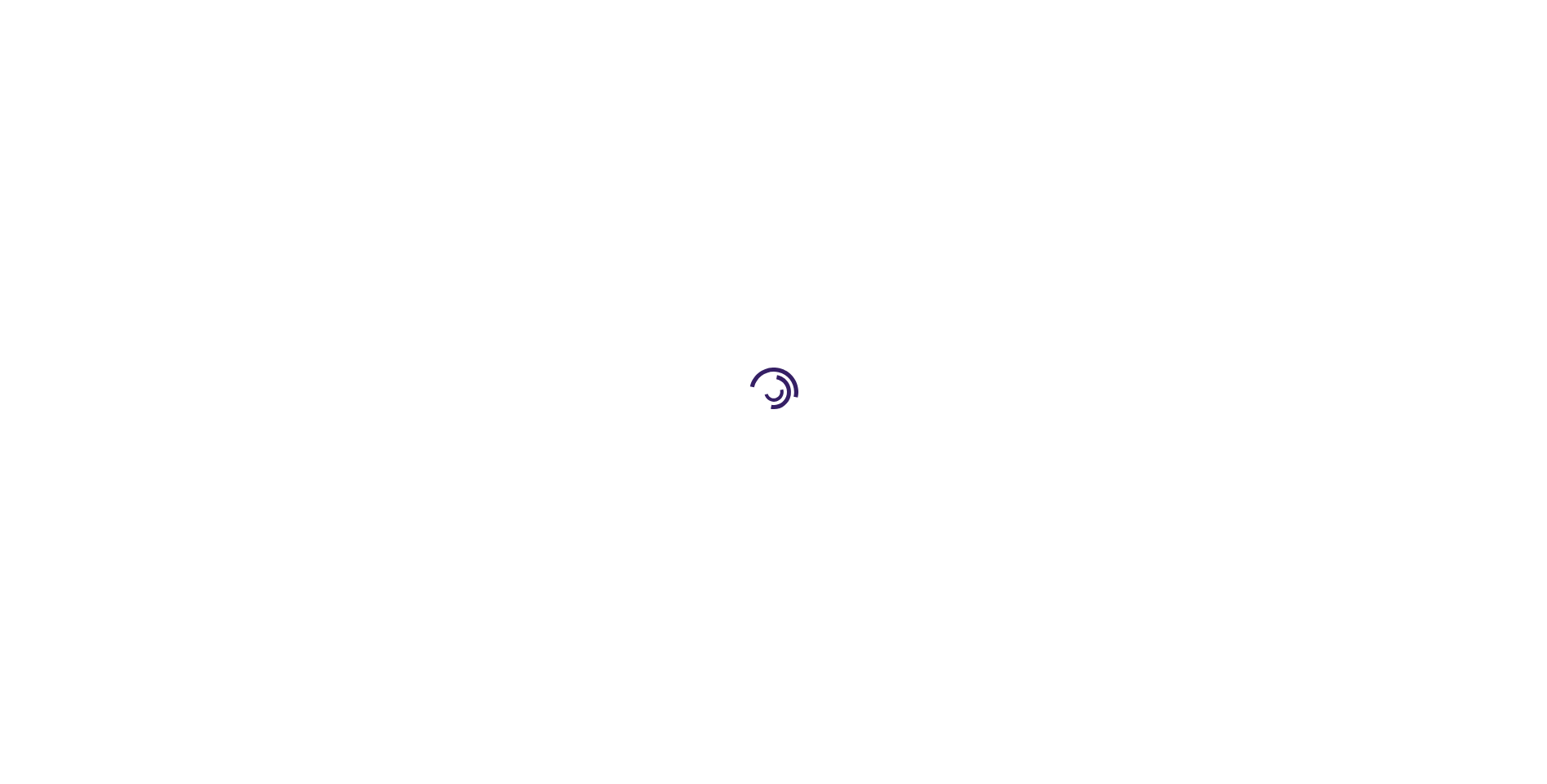
select select "US"
select select "18"
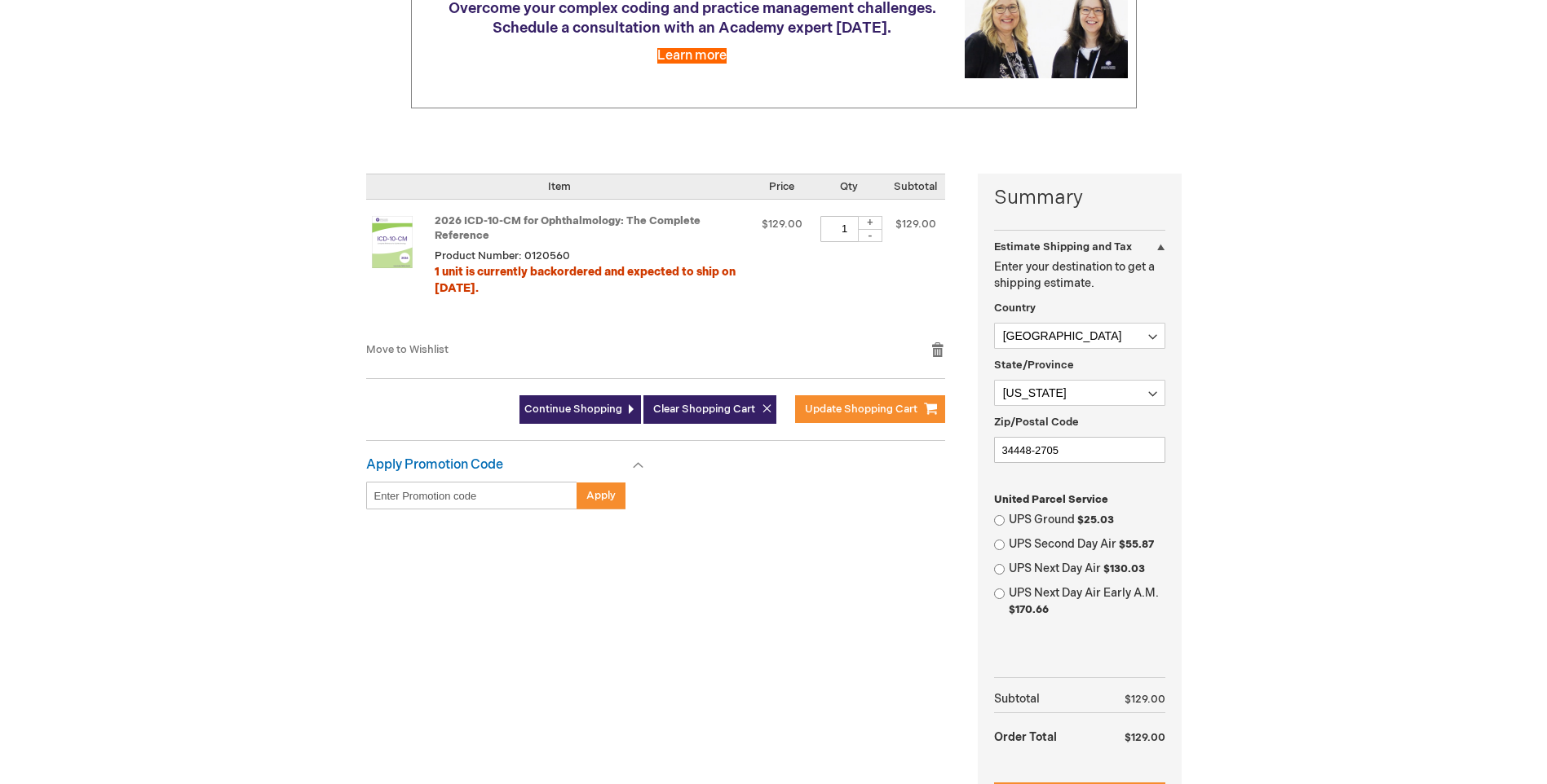
scroll to position [245, 0]
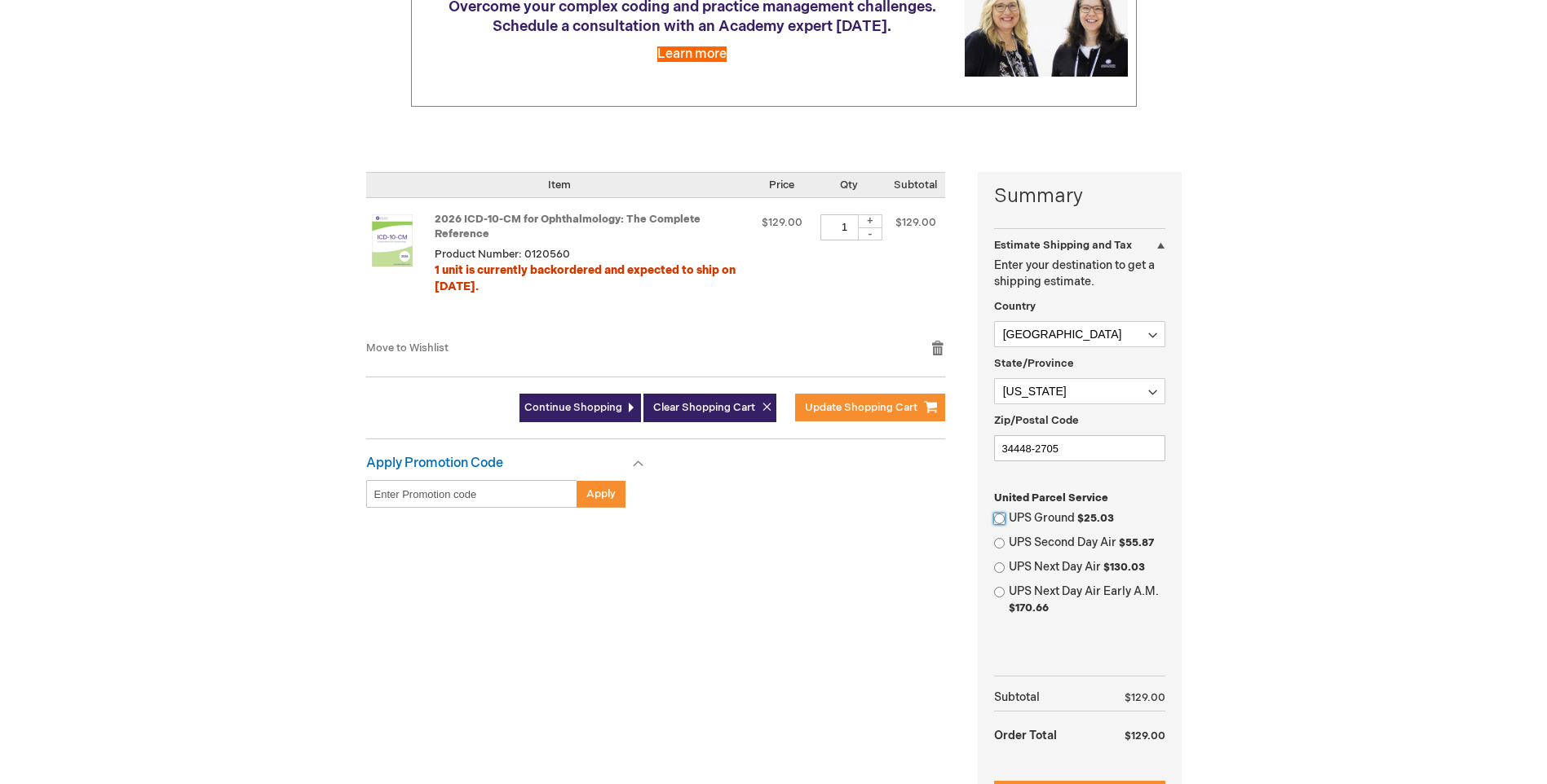
click at [999, 518] on input "UPS Ground $25.03" at bounding box center [999, 519] width 11 height 11
radio input "true"
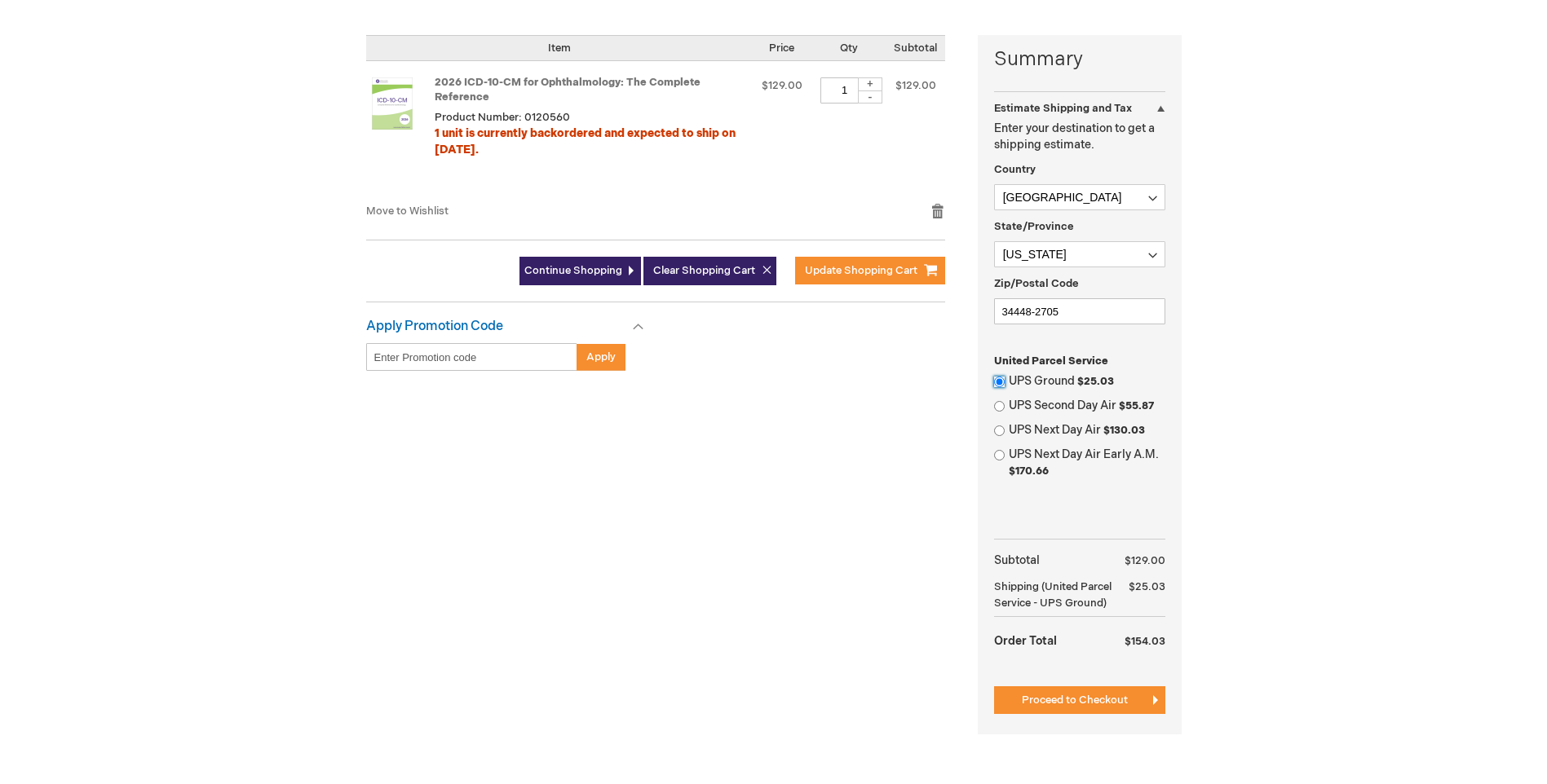
scroll to position [408, 0]
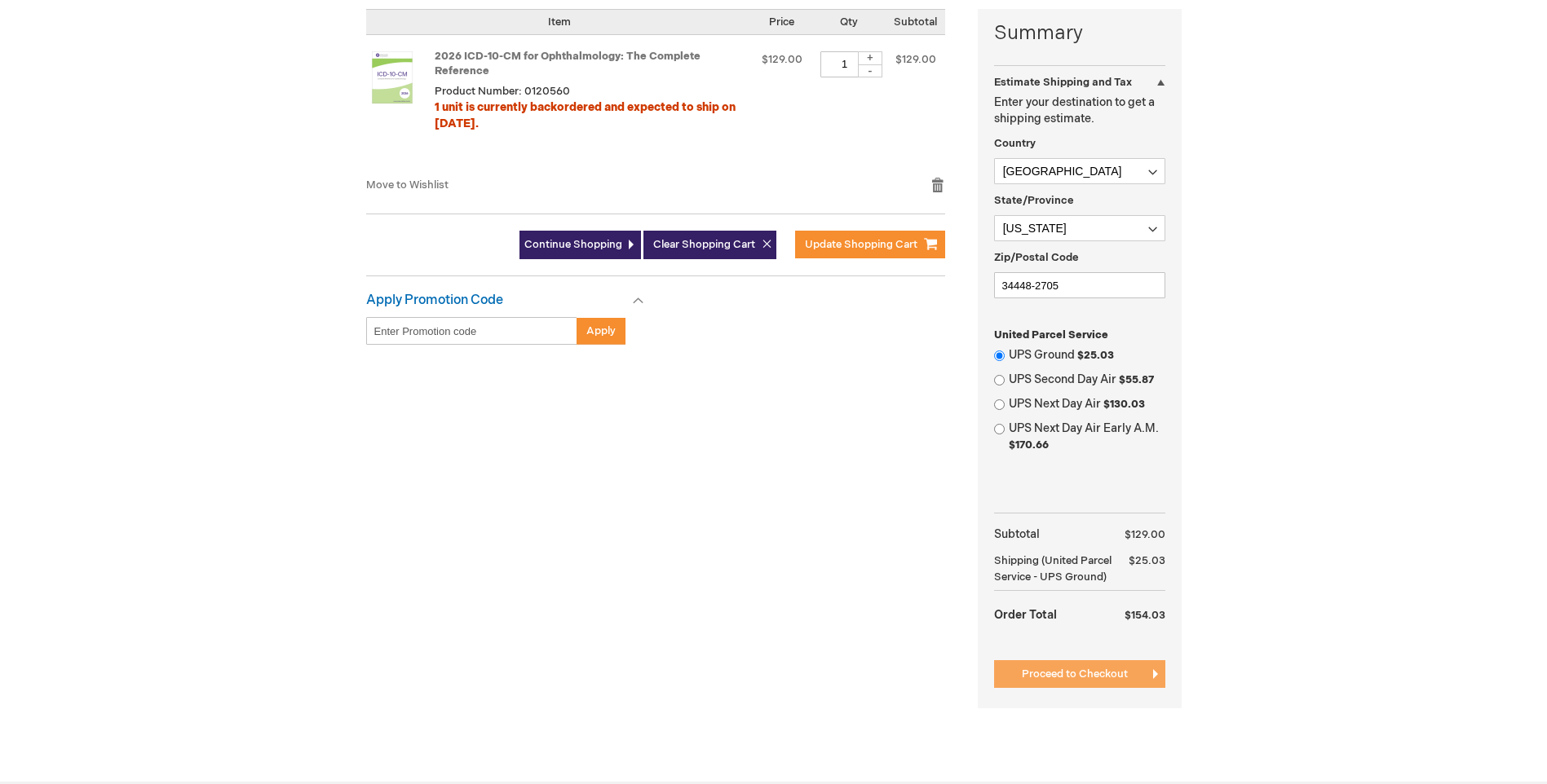
click at [1066, 671] on span "Proceed to Checkout" at bounding box center [1075, 674] width 106 height 13
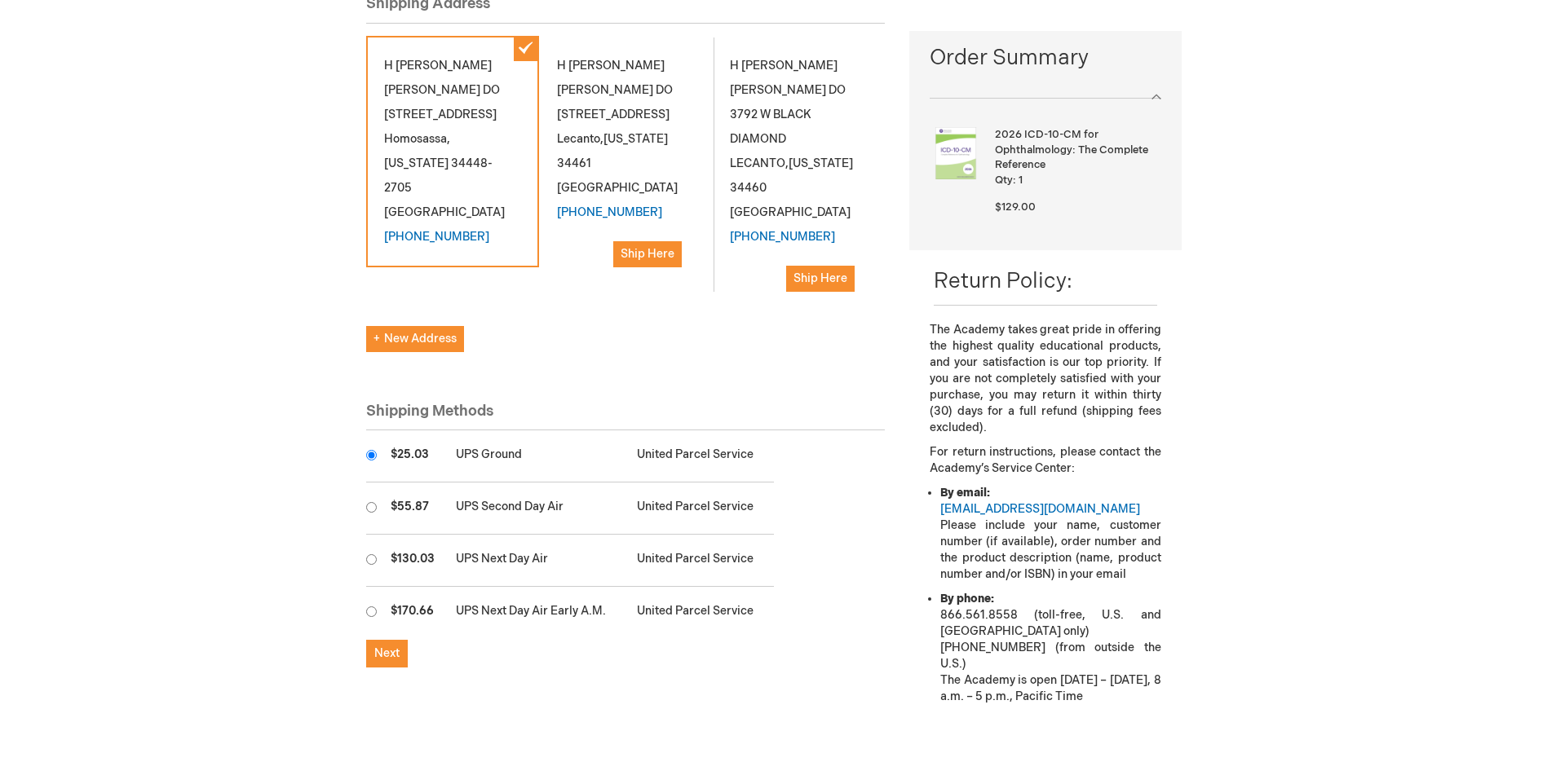
scroll to position [245, 0]
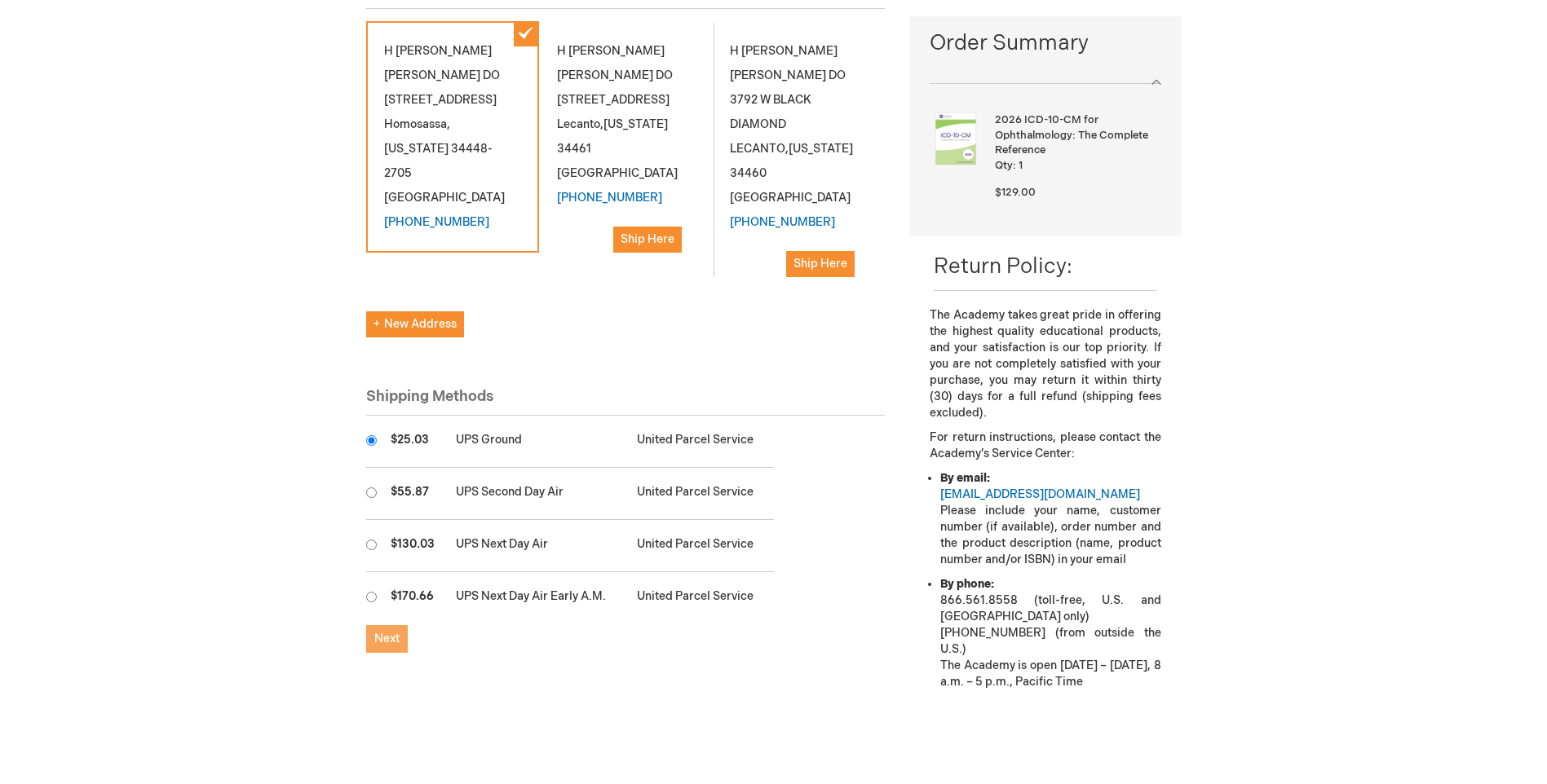
click at [385, 640] on span "Next" at bounding box center [387, 638] width 26 height 14
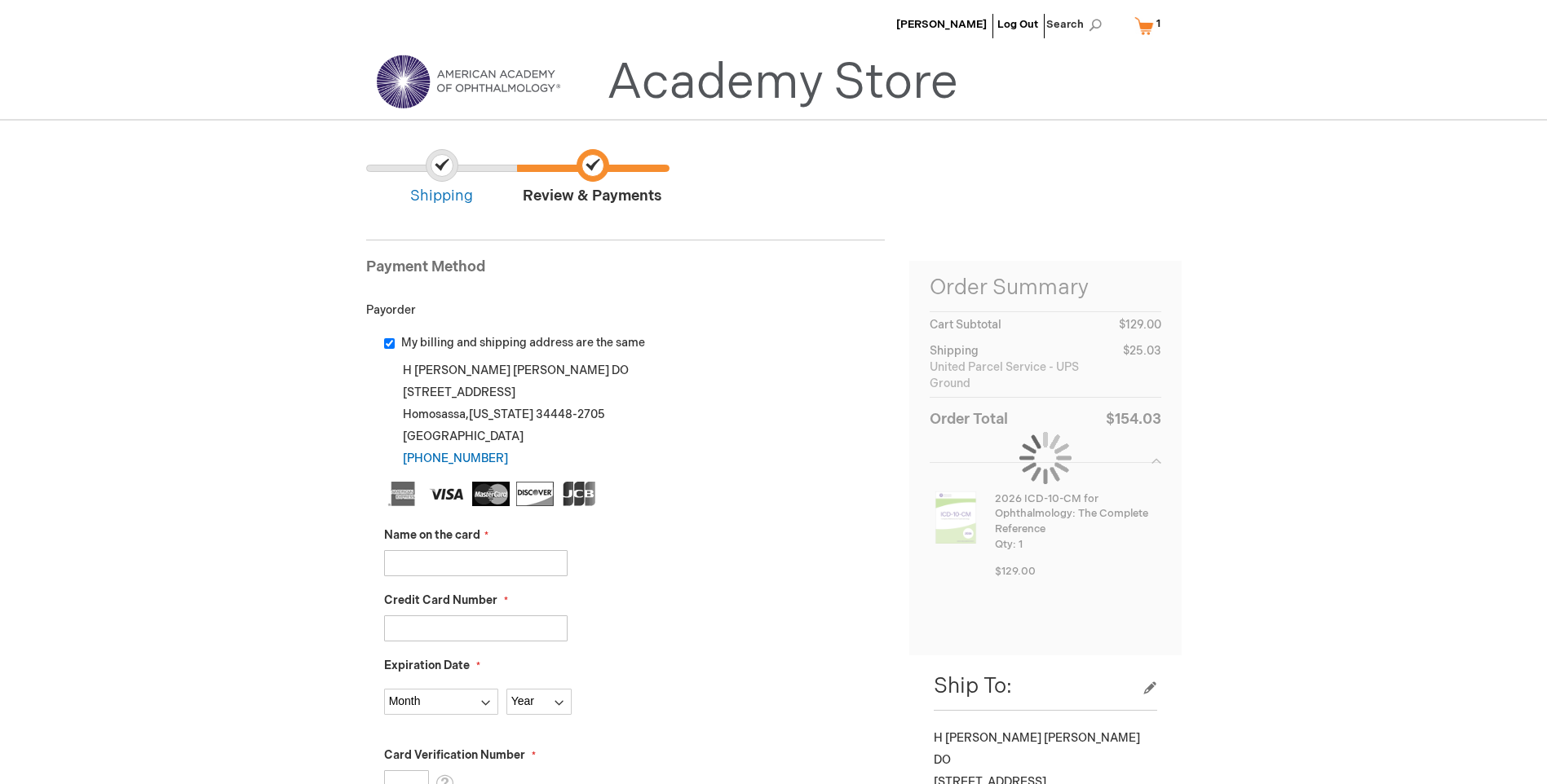
click at [437, 565] on input "Name on the card" at bounding box center [476, 563] width 183 height 26
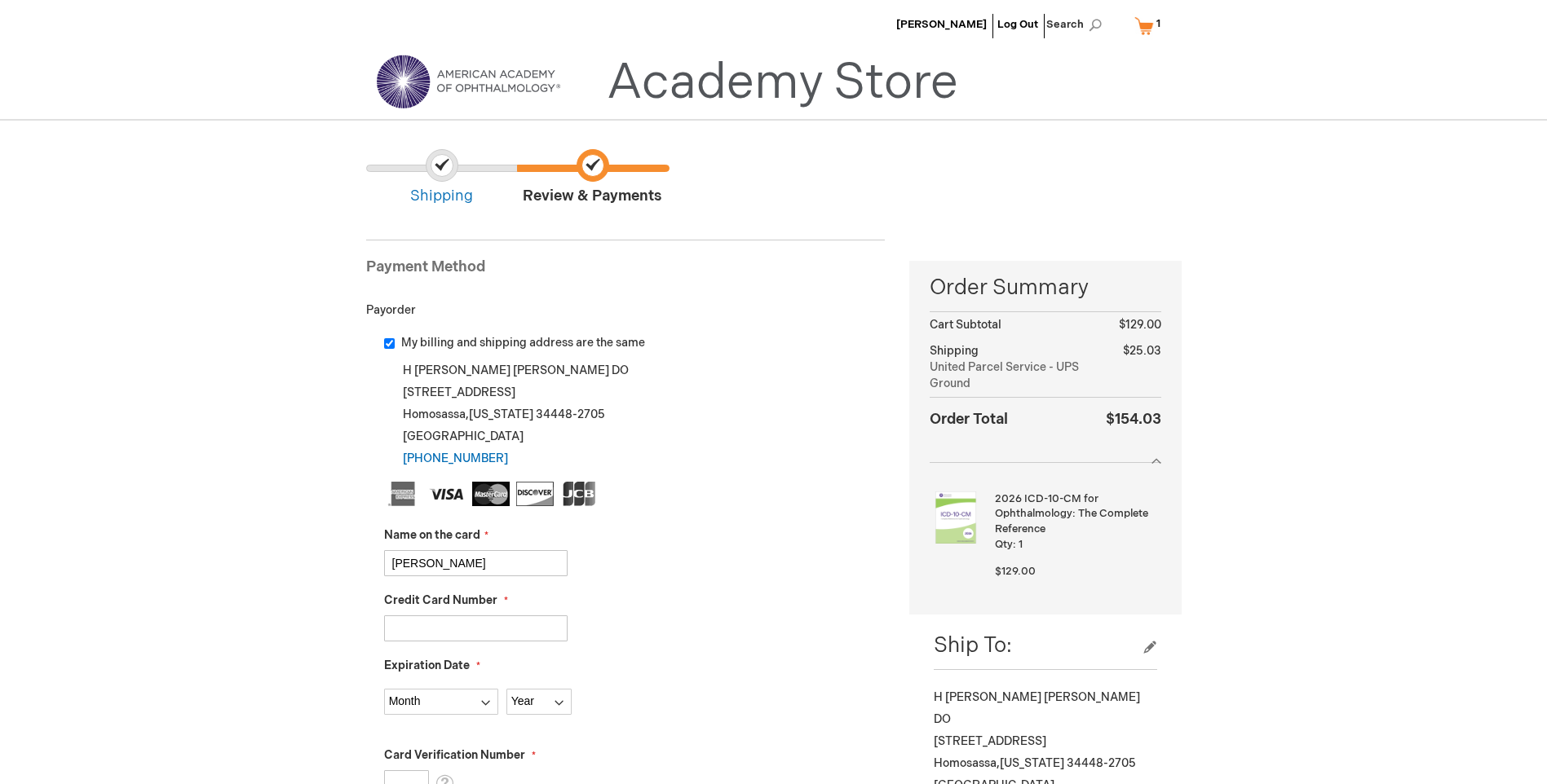
type input "[PERSON_NAME]"
type input "[CREDIT_CARD_NUMBER]"
select select "10"
select select "2028"
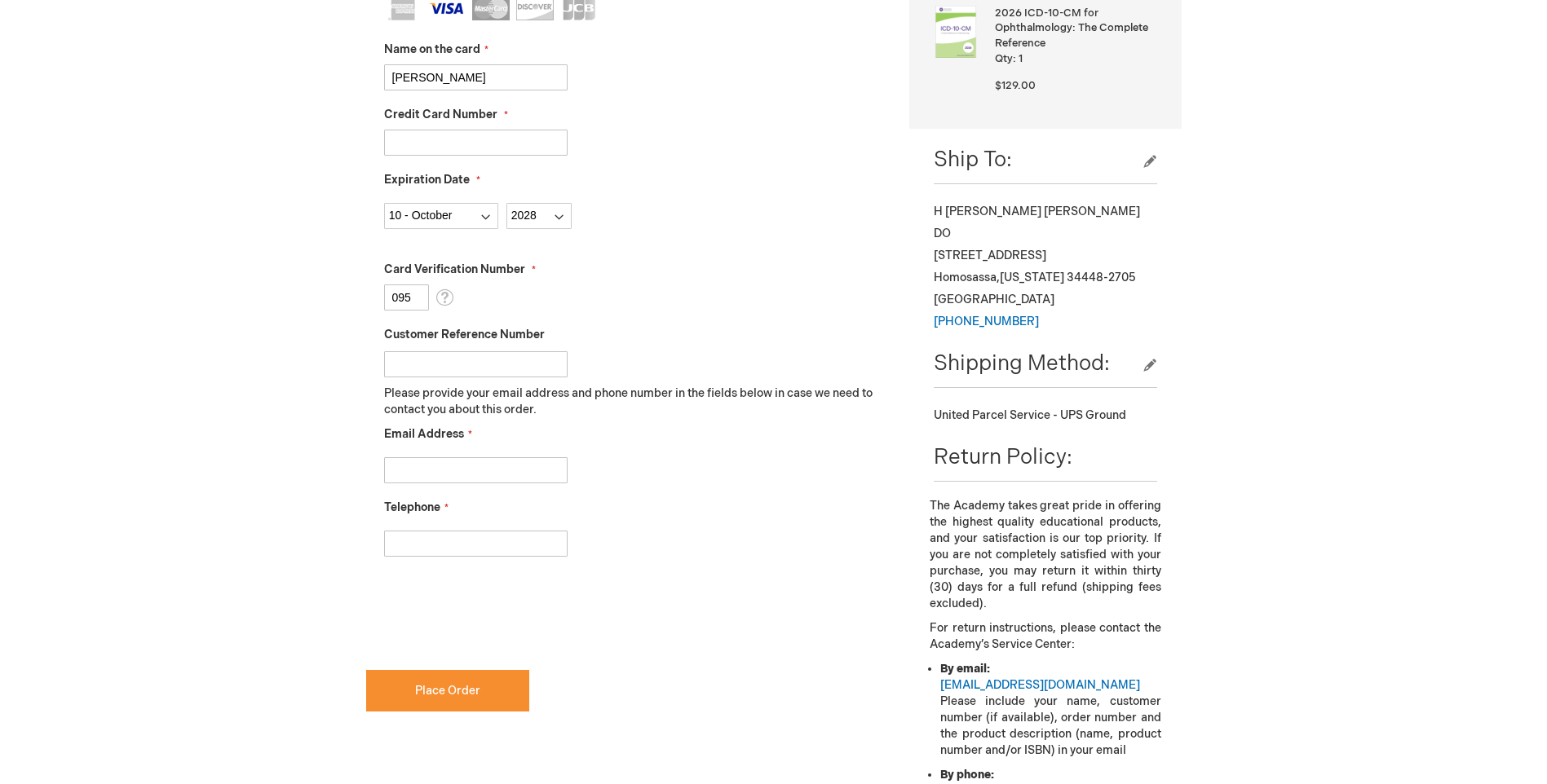
scroll to position [502, 0]
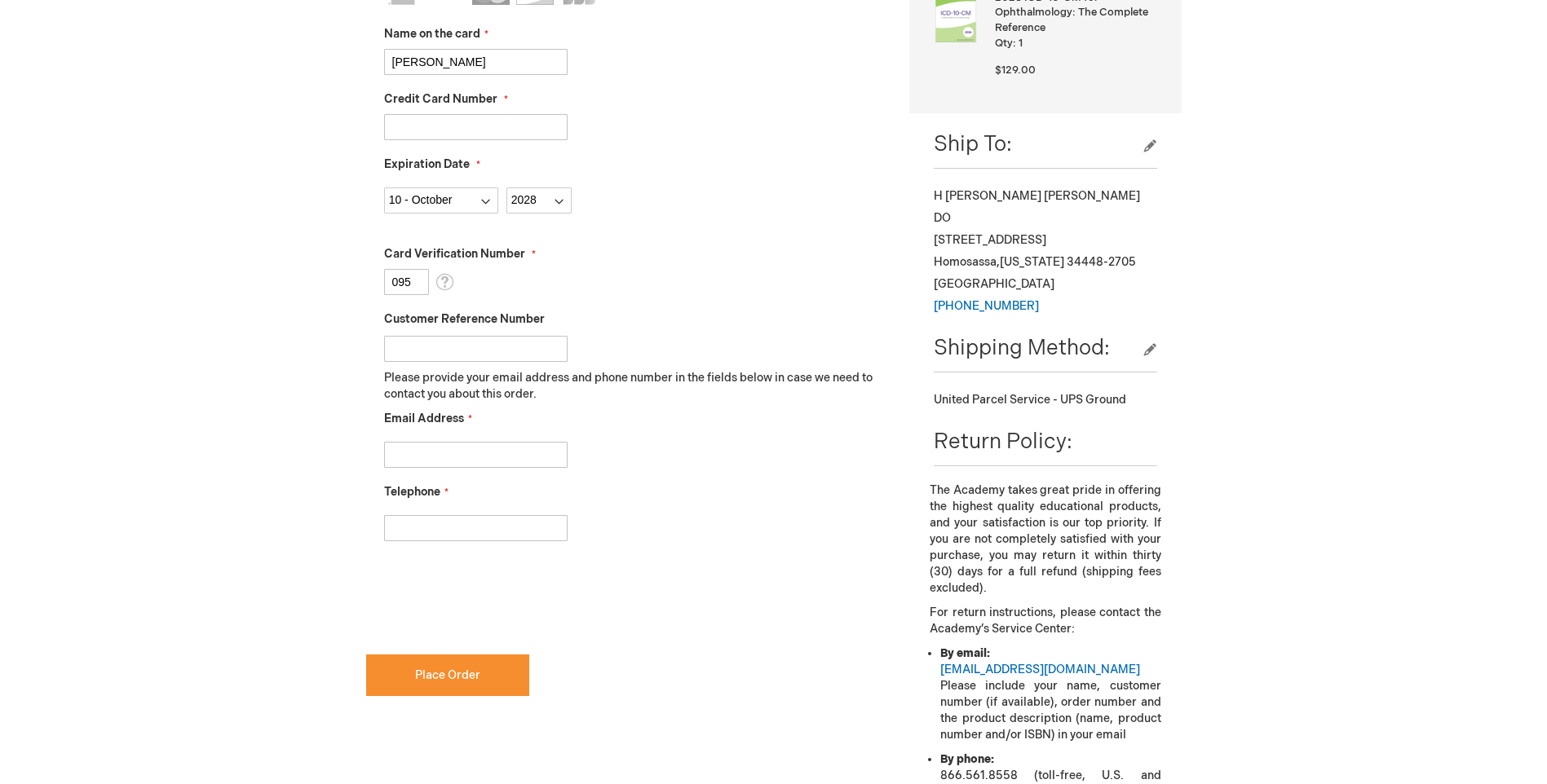
type input "095"
click at [429, 455] on input "Email Address" at bounding box center [476, 454] width 183 height 26
type input "Cward8@tampabay.rr.com"
type input "3526280123"
checkbox input "true"
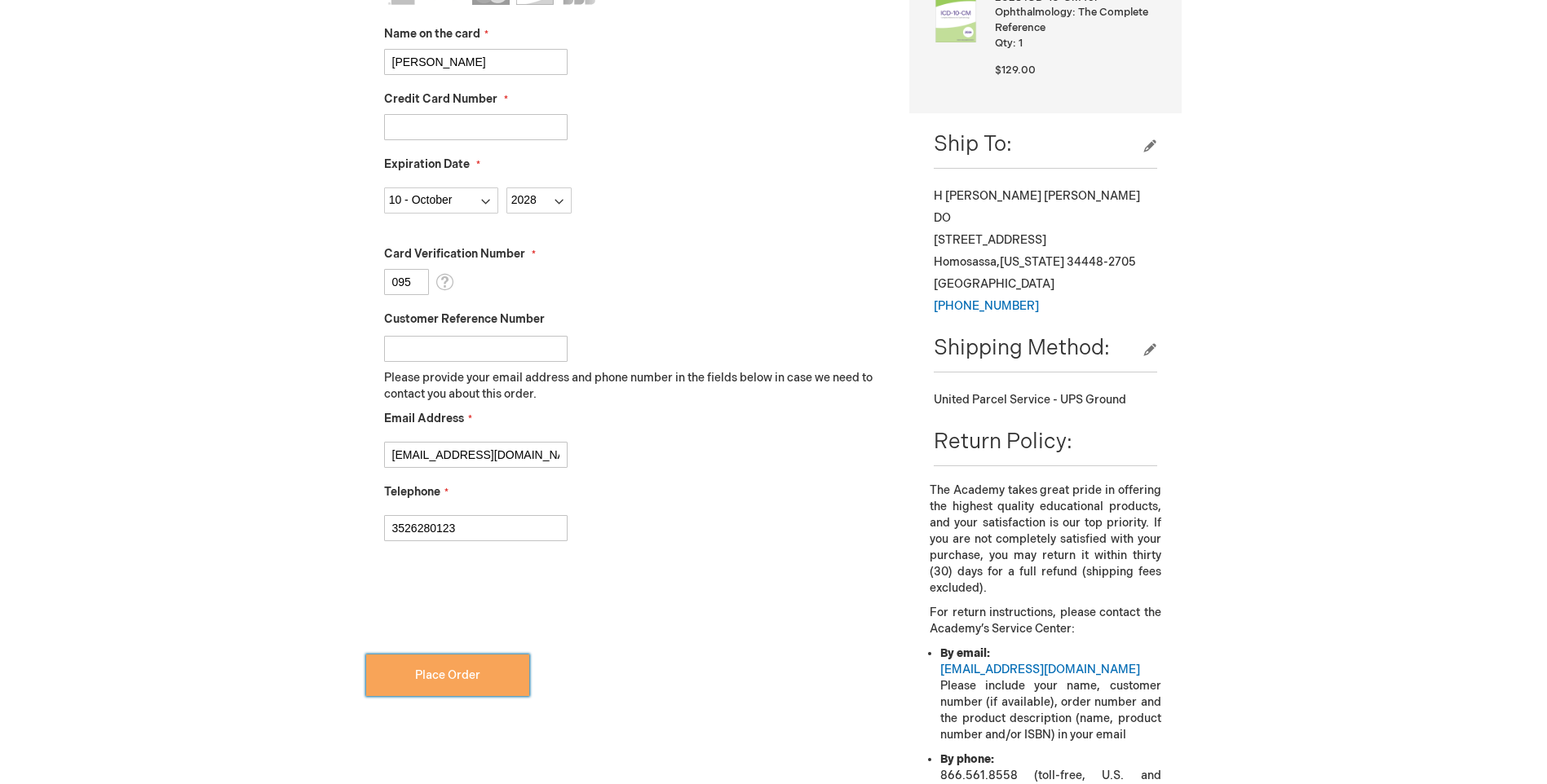
click at [452, 684] on button "Place Order" at bounding box center [447, 676] width 163 height 42
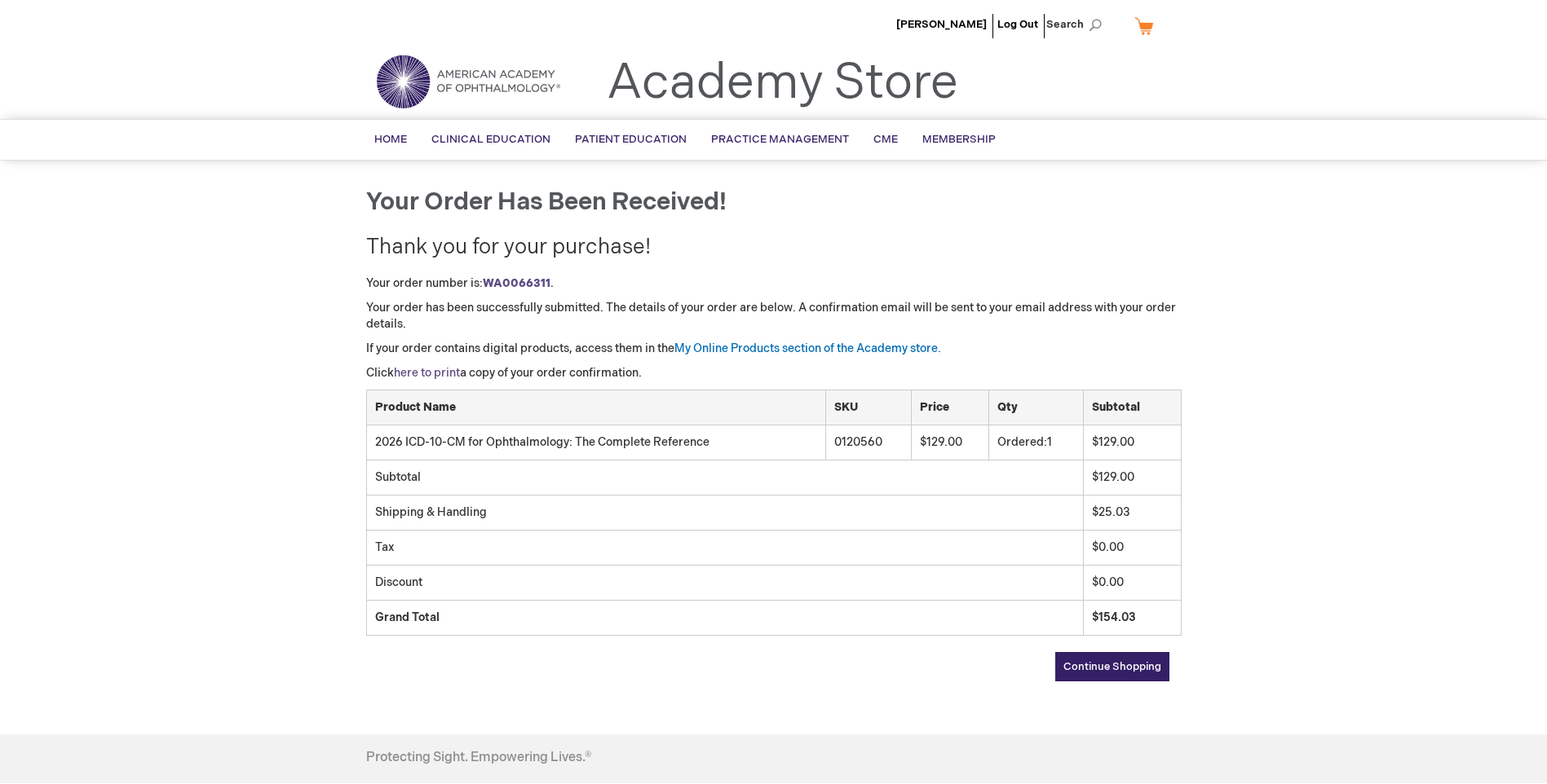
click at [432, 371] on link "here to print" at bounding box center [426, 372] width 67 height 14
click at [398, 139] on span "Home" at bounding box center [391, 139] width 33 height 13
